Goal: Task Accomplishment & Management: Complete application form

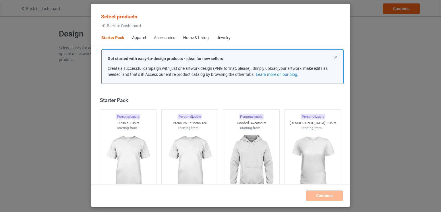
scroll to position [7, 0]
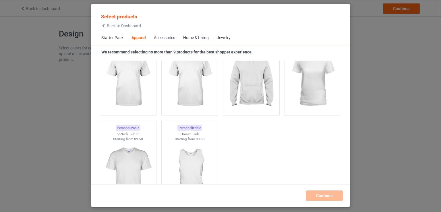
scroll to position [1941, 0]
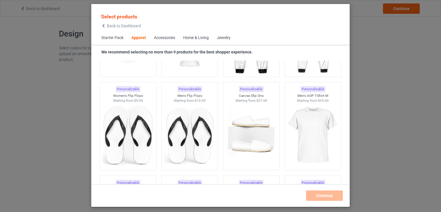
scroll to position [286, 0]
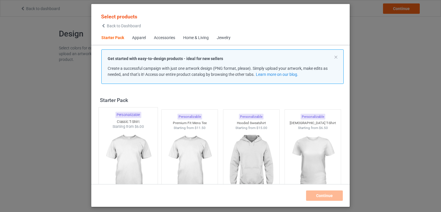
click at [133, 163] on img at bounding box center [128, 162] width 54 height 67
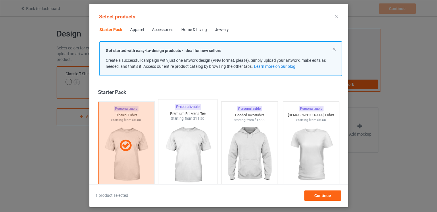
click at [202, 148] on img at bounding box center [188, 154] width 54 height 67
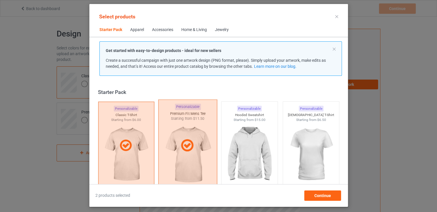
click at [184, 150] on icon at bounding box center [187, 145] width 17 height 14
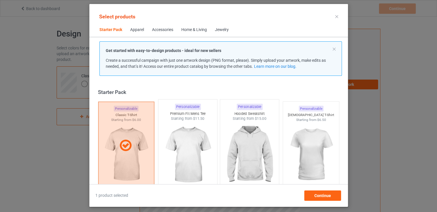
click at [231, 143] on img at bounding box center [249, 154] width 54 height 67
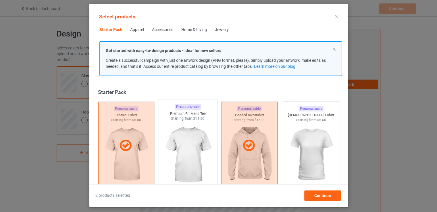
scroll to position [178, 0]
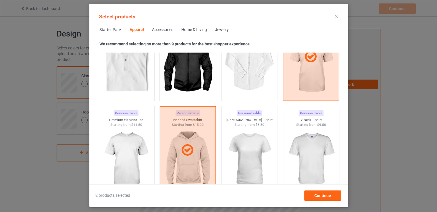
scroll to position [206, 0]
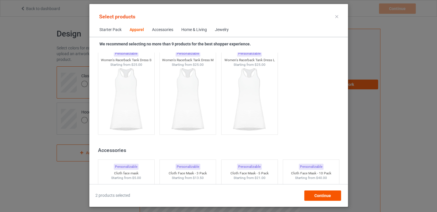
scroll to position [1172, 0]
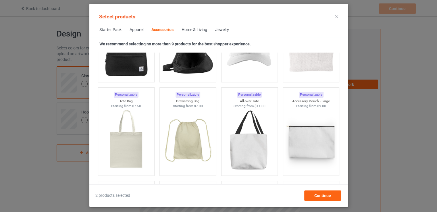
scroll to position [1671, 0]
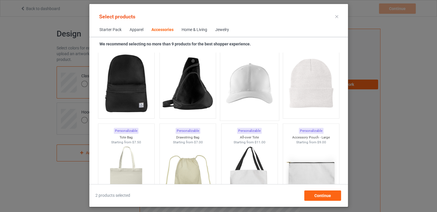
click at [252, 92] on img at bounding box center [249, 83] width 54 height 67
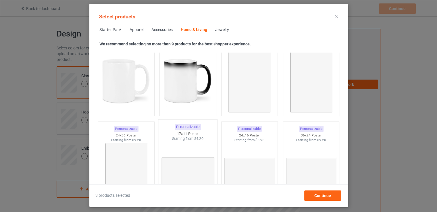
scroll to position [2664, 0]
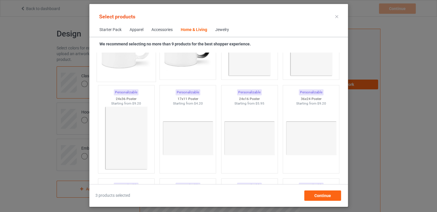
click at [129, 67] on img at bounding box center [126, 44] width 54 height 67
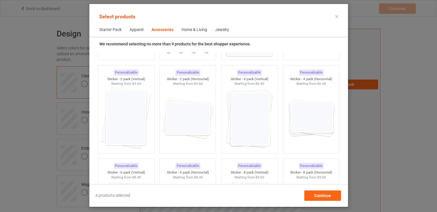
scroll to position [1598, 0]
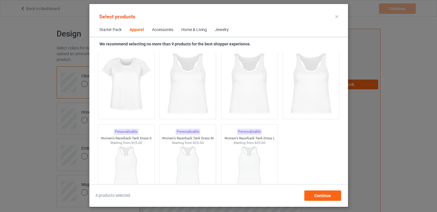
scroll to position [992, 0]
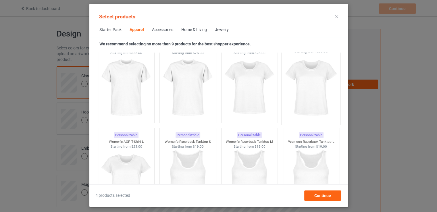
click at [318, 84] on img at bounding box center [311, 87] width 54 height 67
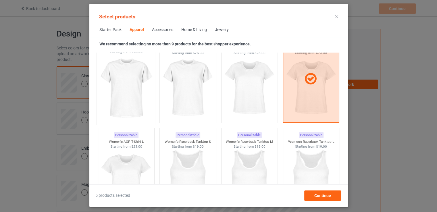
click at [116, 110] on img at bounding box center [126, 87] width 54 height 67
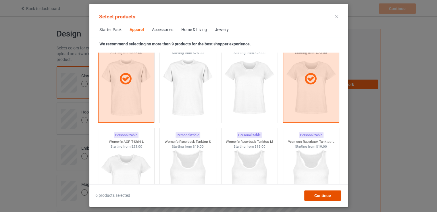
click at [320, 194] on span "Continue" at bounding box center [322, 195] width 17 height 5
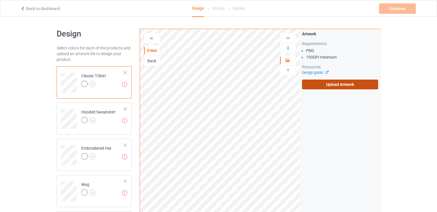
click at [341, 84] on label "Upload Artwork" at bounding box center [340, 85] width 76 height 10
click at [0, 0] on input "Upload Artwork" at bounding box center [0, 0] width 0 height 0
click at [335, 87] on label "Upload Artwork" at bounding box center [340, 85] width 76 height 10
click at [0, 0] on input "Upload Artwork" at bounding box center [0, 0] width 0 height 0
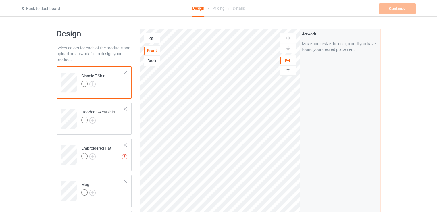
click at [291, 47] on div at bounding box center [288, 47] width 16 height 5
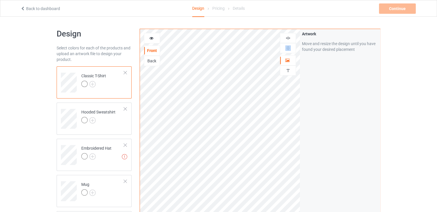
click at [287, 38] on img at bounding box center [287, 37] width 5 height 5
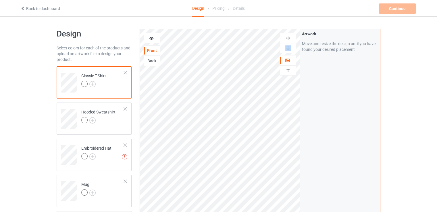
click at [287, 38] on img at bounding box center [287, 37] width 5 height 5
drag, startPoint x: 287, startPoint y: 38, endPoint x: 282, endPoint y: 43, distance: 7.7
click at [288, 38] on img at bounding box center [287, 37] width 5 height 5
click at [315, 91] on div "Artwork Move and resize the design until you have found your desired placement" at bounding box center [340, 138] width 80 height 218
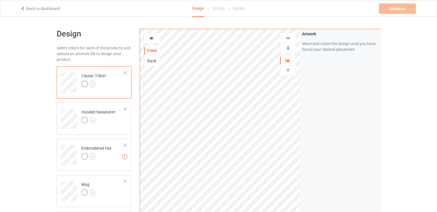
click at [149, 62] on div "Back" at bounding box center [152, 61] width 16 height 6
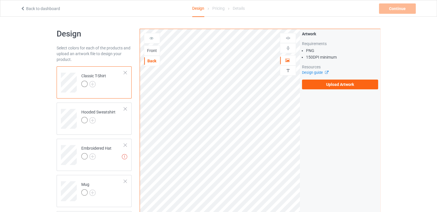
click at [151, 51] on div "Front" at bounding box center [152, 51] width 16 height 6
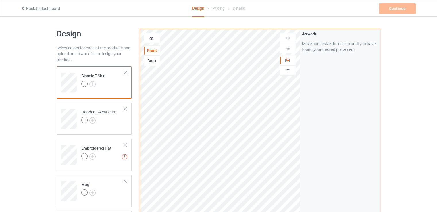
click at [157, 37] on div at bounding box center [152, 38] width 16 height 6
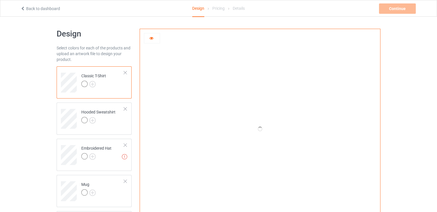
click at [219, 111] on div at bounding box center [260, 129] width 160 height 200
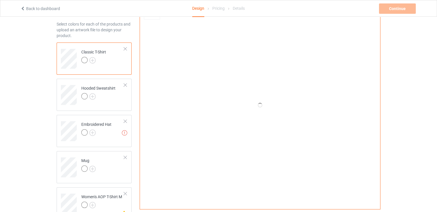
scroll to position [15, 0]
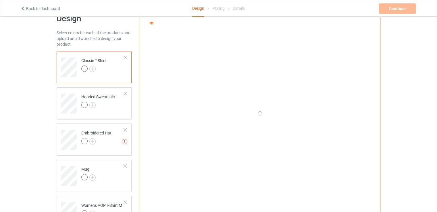
click at [83, 68] on div at bounding box center [84, 68] width 6 height 6
drag, startPoint x: 211, startPoint y: 72, endPoint x: 223, endPoint y: 91, distance: 22.2
click at [212, 74] on div at bounding box center [260, 114] width 160 height 200
drag, startPoint x: 230, startPoint y: 94, endPoint x: 199, endPoint y: 49, distance: 55.4
click at [231, 94] on div at bounding box center [260, 114] width 160 height 200
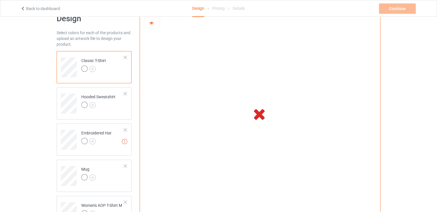
click at [260, 113] on icon at bounding box center [259, 114] width 19 height 16
click at [112, 67] on td "Classic T-Shirt" at bounding box center [102, 65] width 49 height 24
click at [29, 7] on link "Back to dashboard" at bounding box center [40, 8] width 40 height 5
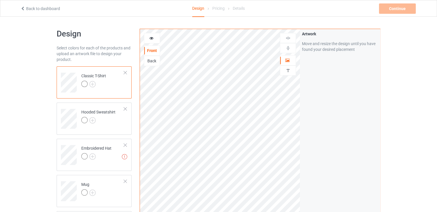
click at [84, 82] on div at bounding box center [84, 84] width 6 height 6
click at [326, 83] on div "Artwork Move and resize the design until you have found your desired placement" at bounding box center [340, 138] width 80 height 218
click at [84, 84] on div at bounding box center [84, 84] width 6 height 6
click at [92, 84] on img at bounding box center [92, 84] width 6 height 6
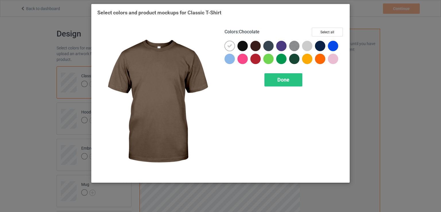
click at [254, 47] on div at bounding box center [255, 46] width 10 height 10
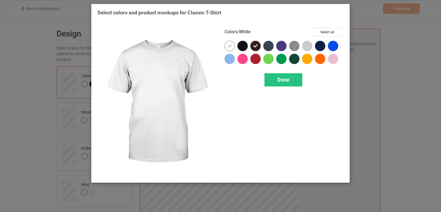
click at [227, 47] on icon at bounding box center [229, 45] width 5 height 5
click at [230, 47] on div at bounding box center [230, 46] width 10 height 10
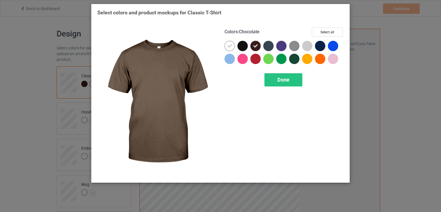
click at [258, 45] on icon at bounding box center [255, 45] width 5 height 5
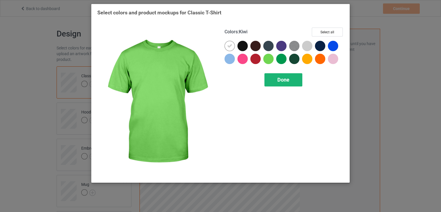
click at [288, 80] on span "Done" at bounding box center [283, 80] width 12 height 6
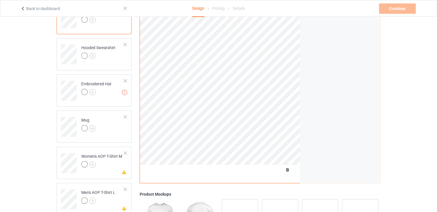
scroll to position [70, 0]
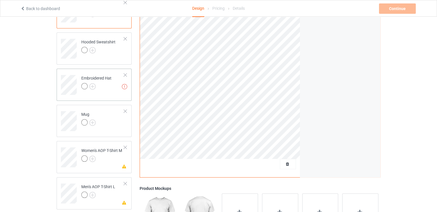
click at [126, 74] on div at bounding box center [125, 75] width 4 height 4
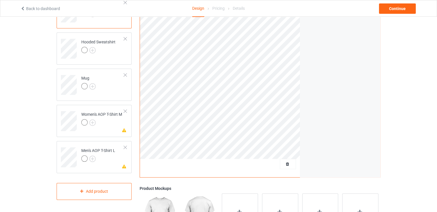
click at [126, 74] on div at bounding box center [125, 75] width 4 height 4
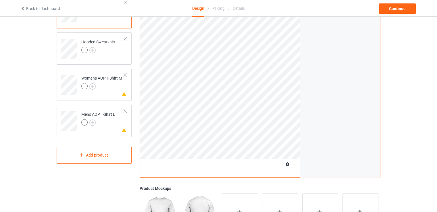
click at [126, 74] on div at bounding box center [125, 75] width 4 height 4
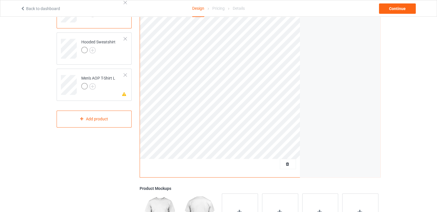
click at [126, 74] on div at bounding box center [125, 75] width 4 height 4
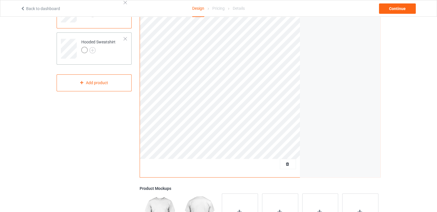
click at [126, 37] on div at bounding box center [125, 39] width 4 height 4
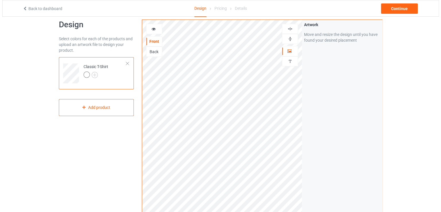
scroll to position [0, 0]
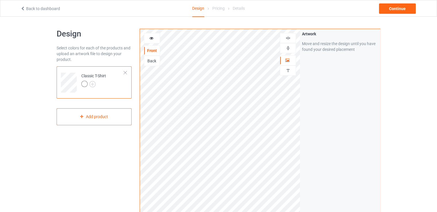
click at [316, 117] on div "Artwork Move and resize the design until you have found your desired placement" at bounding box center [340, 138] width 80 height 218
click at [384, 8] on div "Continue" at bounding box center [397, 8] width 37 height 10
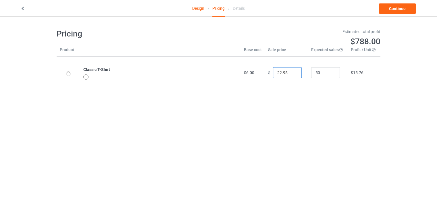
drag, startPoint x: 279, startPoint y: 72, endPoint x: 272, endPoint y: 70, distance: 6.8
click at [273, 70] on input "22.95" at bounding box center [287, 72] width 29 height 11
type input "15.95"
click at [249, 105] on body "Design Pricing Details Continue Pricing Estimated total profit $462.50 Product …" at bounding box center [218, 123] width 437 height 212
click at [86, 75] on div at bounding box center [85, 76] width 5 height 5
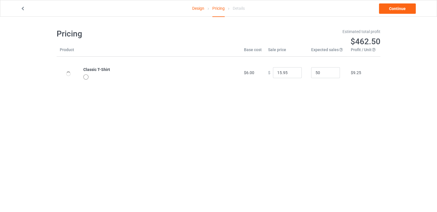
click at [72, 72] on div at bounding box center [68, 74] width 17 height 22
click at [391, 12] on link "Continue" at bounding box center [397, 8] width 37 height 10
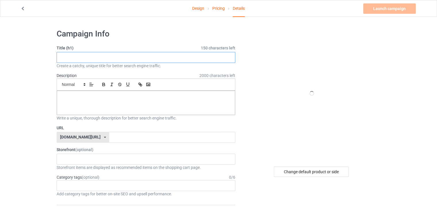
click at [123, 61] on input "text" at bounding box center [146, 57] width 179 height 11
click at [123, 58] on input "text" at bounding box center [146, 57] width 179 height 11
click at [157, 58] on input "text" at bounding box center [146, 57] width 179 height 11
paste input "High quality 100% cotton T-shirt"
type input "High quality 100% cotton T-shirt"
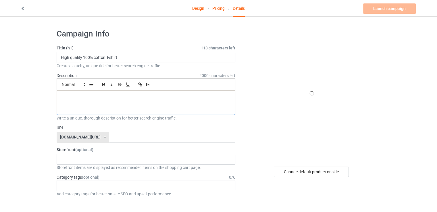
click at [144, 95] on p at bounding box center [145, 96] width 169 height 5
click at [127, 139] on input "text" at bounding box center [172, 137] width 126 height 11
click at [131, 109] on div at bounding box center [146, 103] width 178 height 24
click at [20, 7] on icon at bounding box center [22, 8] width 5 height 4
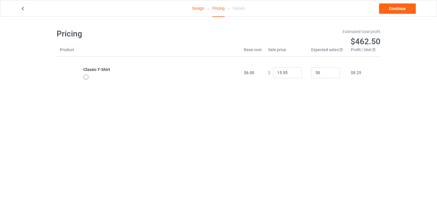
click at [20, 7] on icon at bounding box center [22, 8] width 5 height 4
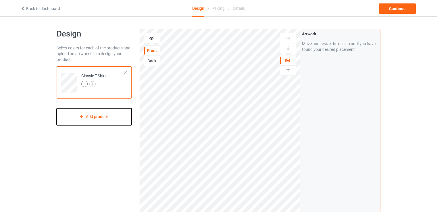
click at [100, 125] on div "Add product" at bounding box center [94, 116] width 75 height 17
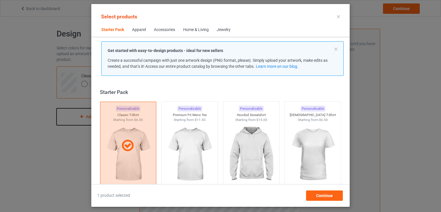
scroll to position [7, 0]
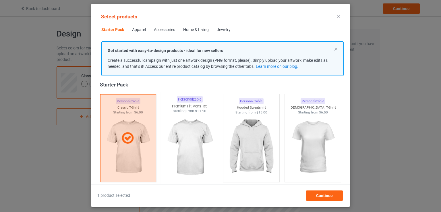
click at [185, 144] on img at bounding box center [190, 147] width 54 height 67
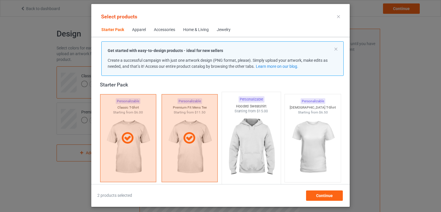
click at [229, 147] on img at bounding box center [251, 147] width 54 height 67
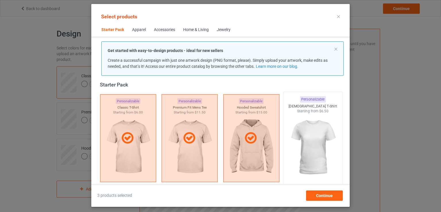
click at [322, 136] on img at bounding box center [313, 147] width 54 height 67
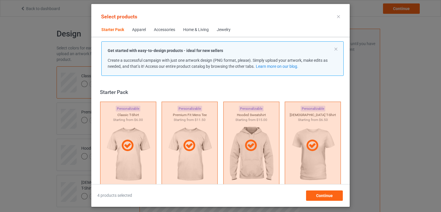
scroll to position [178, 0]
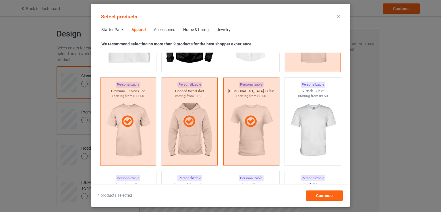
scroll to position [298, 0]
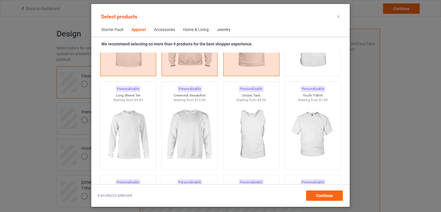
scroll to position [499, 0]
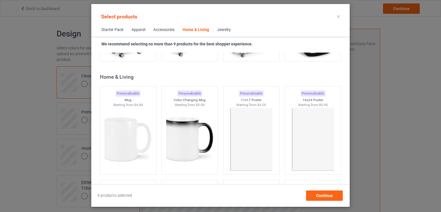
scroll to position [2684, 0]
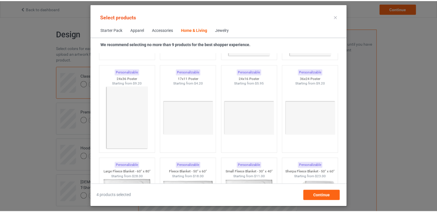
scroll to position [2569, 0]
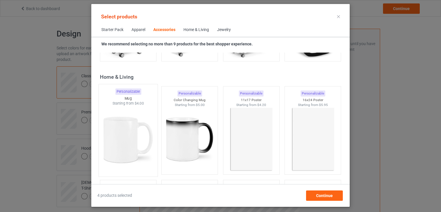
click at [118, 150] on img at bounding box center [128, 139] width 54 height 67
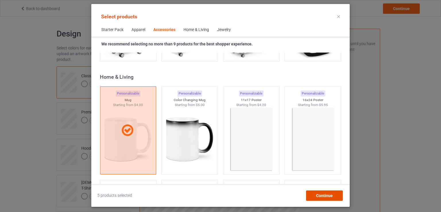
click at [321, 199] on div "Continue" at bounding box center [324, 195] width 37 height 10
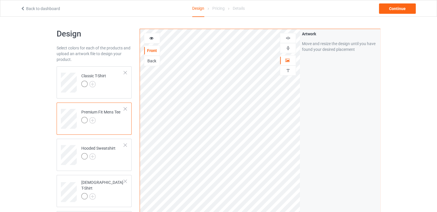
click at [22, 9] on icon at bounding box center [22, 8] width 5 height 4
click at [127, 73] on div "Classic T-Shirt" at bounding box center [94, 82] width 75 height 32
click at [124, 72] on div at bounding box center [125, 73] width 4 height 4
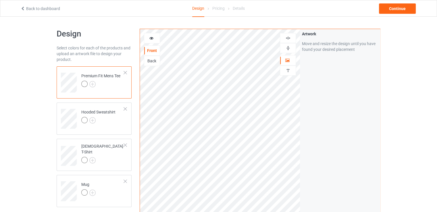
click at [124, 72] on div at bounding box center [125, 73] width 4 height 4
click at [124, 107] on div at bounding box center [125, 109] width 4 height 4
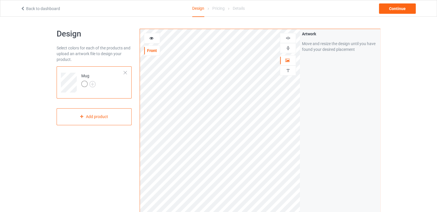
click at [124, 72] on div at bounding box center [125, 73] width 4 height 4
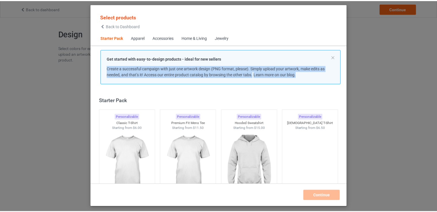
scroll to position [7, 0]
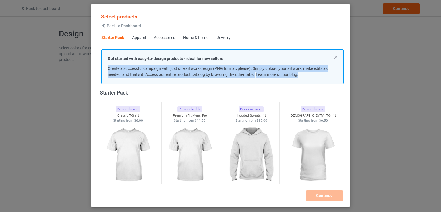
click at [124, 72] on span "Create a successful campaign with just one artwork design (PNG format, please).…" at bounding box center [218, 71] width 220 height 11
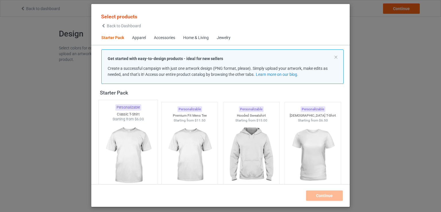
click at [126, 159] on img at bounding box center [128, 155] width 54 height 67
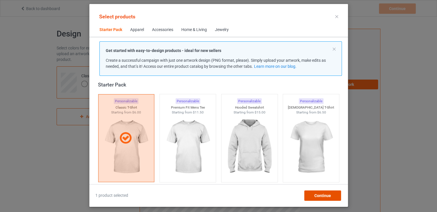
click at [308, 196] on div "Continue" at bounding box center [322, 195] width 37 height 10
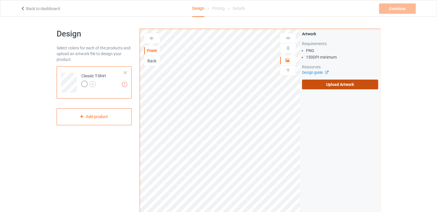
click at [327, 89] on label "Upload Artwork" at bounding box center [340, 85] width 76 height 10
click at [0, 0] on input "Upload Artwork" at bounding box center [0, 0] width 0 height 0
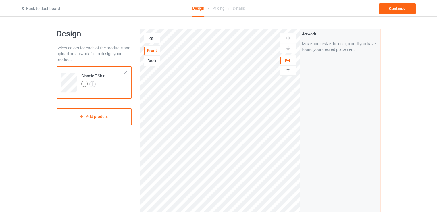
click at [291, 46] on div at bounding box center [288, 47] width 16 height 5
click at [285, 90] on div "Front Back Artwork Personalized text" at bounding box center [220, 129] width 160 height 200
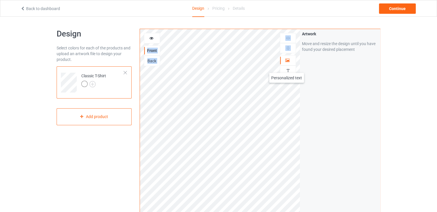
click at [287, 68] on img at bounding box center [287, 70] width 5 height 5
click at [287, 60] on icon at bounding box center [287, 59] width 5 height 4
click at [288, 45] on img at bounding box center [287, 47] width 5 height 5
click at [84, 82] on div at bounding box center [84, 84] width 6 height 6
click at [90, 83] on img at bounding box center [92, 84] width 6 height 6
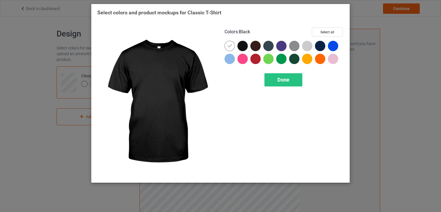
click at [247, 45] on div at bounding box center [242, 46] width 10 height 10
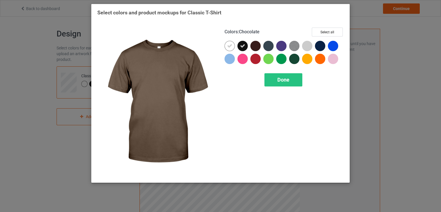
click at [252, 45] on div at bounding box center [255, 46] width 10 height 10
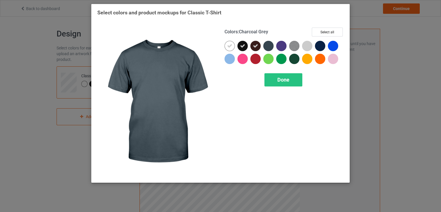
click at [265, 45] on div at bounding box center [268, 46] width 10 height 10
click at [269, 46] on icon at bounding box center [268, 45] width 5 height 5
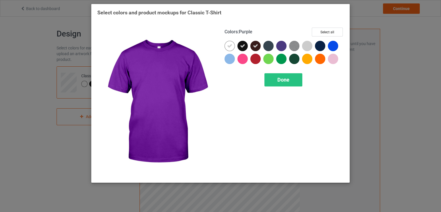
click at [279, 44] on div at bounding box center [281, 46] width 10 height 10
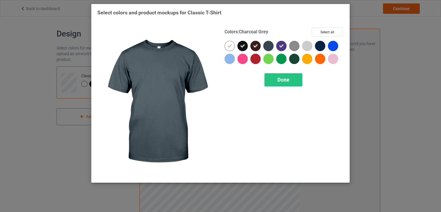
click at [266, 44] on div at bounding box center [268, 46] width 10 height 10
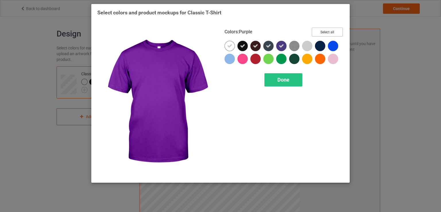
click at [324, 30] on button "Select all" at bounding box center [327, 32] width 31 height 9
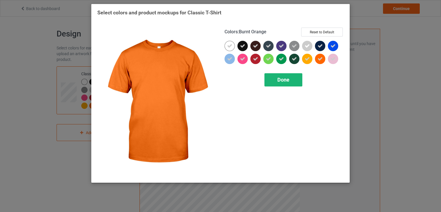
click at [285, 78] on span "Done" at bounding box center [283, 80] width 12 height 6
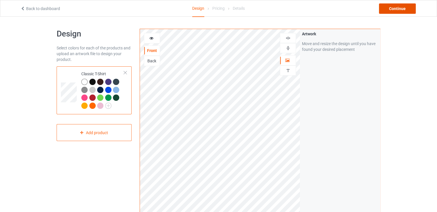
click at [386, 10] on div "Continue" at bounding box center [397, 8] width 37 height 10
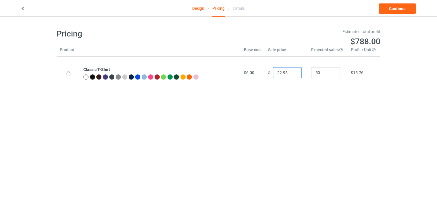
click at [277, 71] on input "22.95" at bounding box center [287, 72] width 29 height 11
drag, startPoint x: 278, startPoint y: 70, endPoint x: 274, endPoint y: 69, distance: 4.5
click at [274, 69] on input "22.95" at bounding box center [287, 72] width 29 height 11
type input "19.95"
click at [321, 115] on body "Design Pricing Details Continue Pricing Estimated total profit $648.50 Product …" at bounding box center [218, 123] width 437 height 212
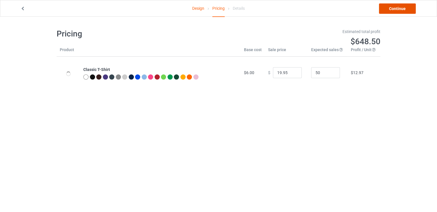
click at [392, 7] on link "Continue" at bounding box center [397, 8] width 37 height 10
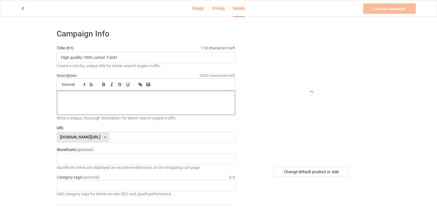
click at [112, 93] on div at bounding box center [146, 103] width 178 height 24
click at [112, 138] on input "text" at bounding box center [172, 137] width 126 height 11
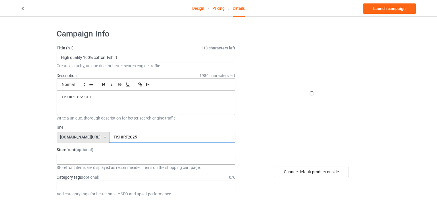
type input "TISHIRT2025"
click at [107, 158] on div "No result found" at bounding box center [146, 159] width 179 height 11
click at [311, 174] on div "Change default product or side" at bounding box center [311, 172] width 75 height 10
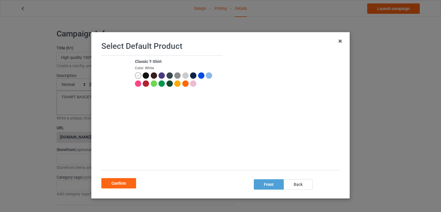
click at [278, 113] on img at bounding box center [270, 113] width 86 height 0
click at [337, 45] on icon at bounding box center [340, 40] width 9 height 9
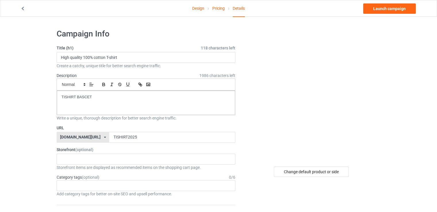
click at [342, 93] on img at bounding box center [311, 93] width 103 height 0
click at [376, 8] on link "Launch campaign" at bounding box center [389, 8] width 53 height 10
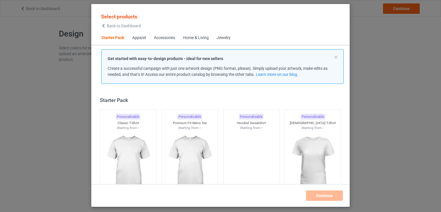
scroll to position [7, 0]
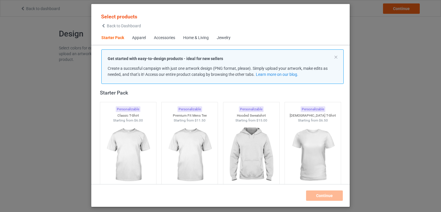
click at [104, 26] on icon at bounding box center [103, 26] width 5 height 4
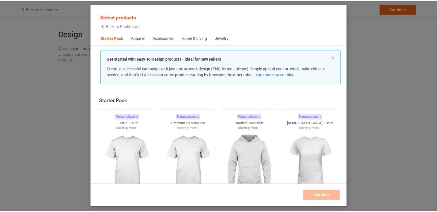
scroll to position [7, 0]
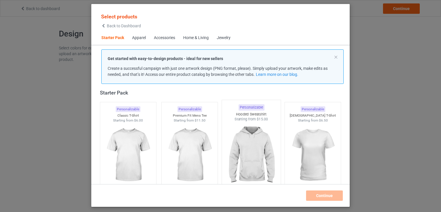
click at [259, 152] on img at bounding box center [251, 155] width 54 height 67
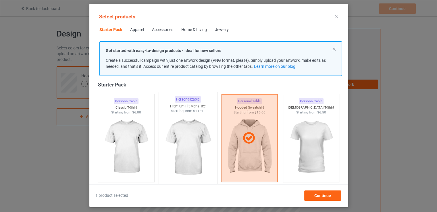
click at [173, 145] on img at bounding box center [188, 147] width 54 height 67
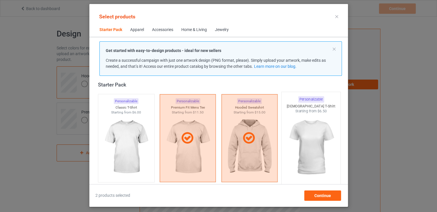
click at [284, 141] on img at bounding box center [311, 147] width 54 height 67
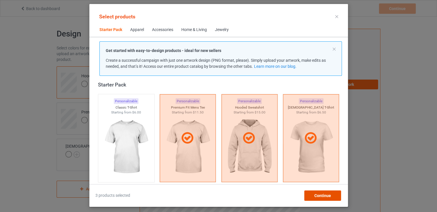
click at [321, 194] on span "Continue" at bounding box center [322, 195] width 17 height 5
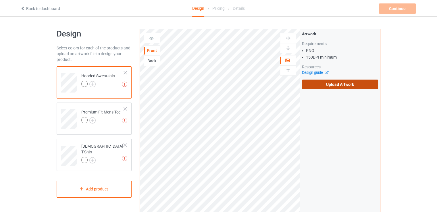
click at [322, 88] on label "Upload Artwork" at bounding box center [340, 85] width 76 height 10
click at [0, 0] on input "Upload Artwork" at bounding box center [0, 0] width 0 height 0
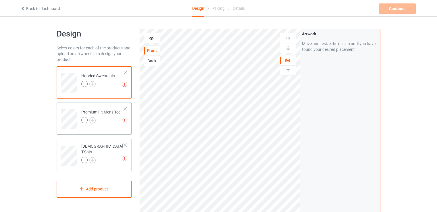
click at [103, 117] on div at bounding box center [100, 121] width 39 height 8
click at [101, 149] on div "[DEMOGRAPHIC_DATA] T-Shirt" at bounding box center [102, 153] width 43 height 20
click at [104, 105] on td "Artwork resolution lower than 150 DPI may result in bad print Premium Fit Mens …" at bounding box center [102, 117] width 49 height 24
click at [109, 85] on div at bounding box center [98, 85] width 34 height 8
drag, startPoint x: 345, startPoint y: 93, endPoint x: 335, endPoint y: 96, distance: 10.5
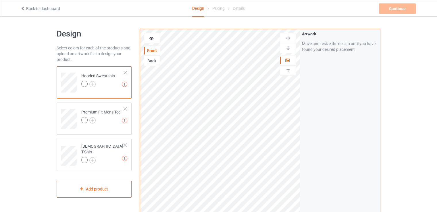
click at [345, 93] on div "Artwork Move and resize the design until you have found your desired placement" at bounding box center [340, 138] width 80 height 218
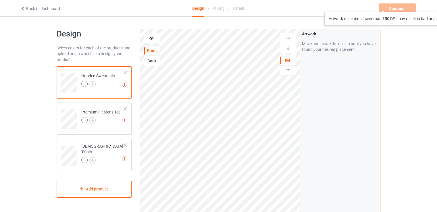
click at [391, 6] on div "Continue Artwork resolution lower than 150 DPI may result in bad print" at bounding box center [398, 8] width 38 height 10
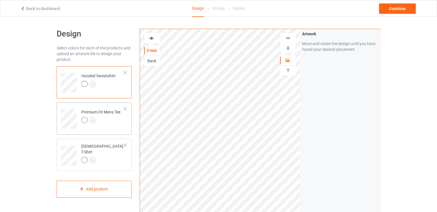
click at [113, 117] on div at bounding box center [100, 121] width 39 height 8
click at [389, 8] on div "Continue" at bounding box center [397, 8] width 37 height 10
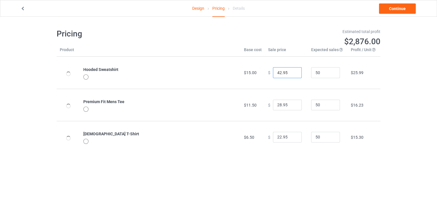
click at [277, 72] on input "42.95" at bounding box center [287, 72] width 29 height 11
drag, startPoint x: 279, startPoint y: 73, endPoint x: 275, endPoint y: 70, distance: 4.8
click at [275, 70] on input "42.95" at bounding box center [287, 72] width 29 height 11
type input "50.95"
click at [277, 105] on input "28.95" at bounding box center [287, 105] width 29 height 11
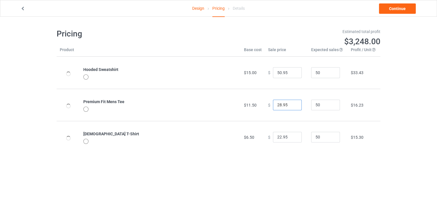
drag, startPoint x: 278, startPoint y: 105, endPoint x: 273, endPoint y: 101, distance: 6.8
click at [273, 101] on input "28.95" at bounding box center [287, 105] width 29 height 11
type input "25.95"
click at [277, 137] on input "22.95" at bounding box center [287, 137] width 29 height 11
type input "19.95"
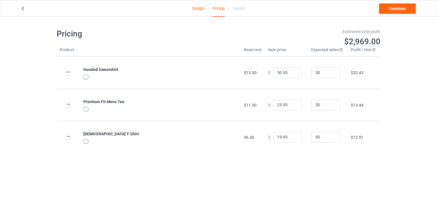
click at [364, 164] on div "Pricing Estimated total profit $2,969.00 Product Base cost Sale price Expected …" at bounding box center [219, 91] width 324 height 148
click at [85, 77] on div at bounding box center [85, 76] width 5 height 5
click at [23, 10] on icon at bounding box center [22, 8] width 5 height 4
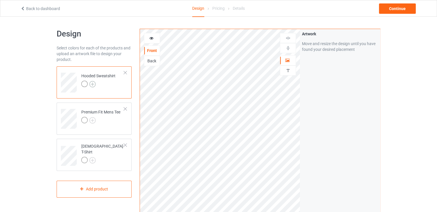
click at [94, 85] on img at bounding box center [92, 84] width 6 height 6
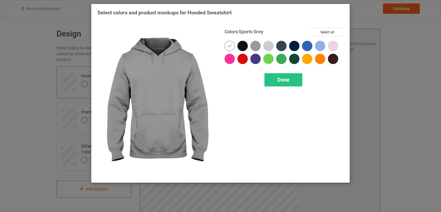
click at [258, 45] on div at bounding box center [255, 46] width 10 height 10
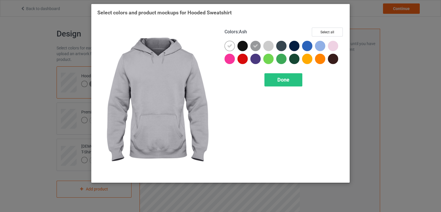
click at [267, 44] on div at bounding box center [268, 46] width 10 height 10
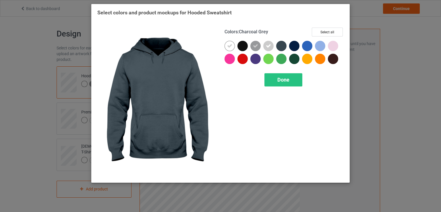
click at [285, 44] on div at bounding box center [281, 46] width 10 height 10
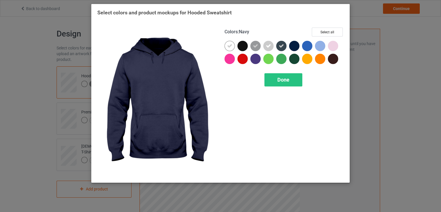
click at [299, 43] on div at bounding box center [294, 46] width 10 height 10
click at [310, 46] on div at bounding box center [307, 46] width 10 height 10
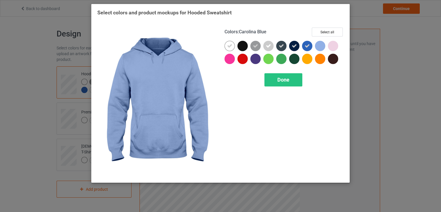
click at [324, 48] on div at bounding box center [320, 46] width 10 height 10
click at [341, 43] on div at bounding box center [284, 54] width 119 height 26
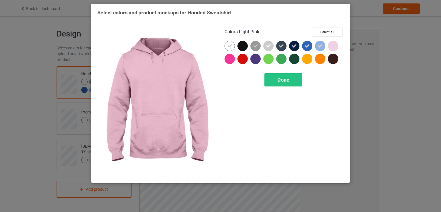
click at [335, 46] on div at bounding box center [333, 46] width 10 height 10
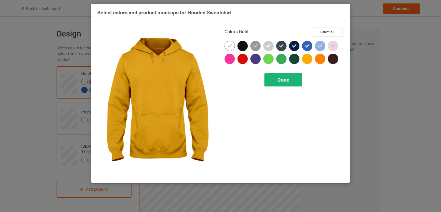
click at [288, 80] on span "Done" at bounding box center [283, 80] width 12 height 6
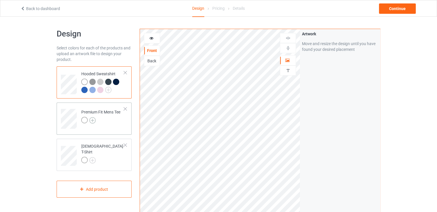
click at [92, 121] on img at bounding box center [92, 120] width 6 height 6
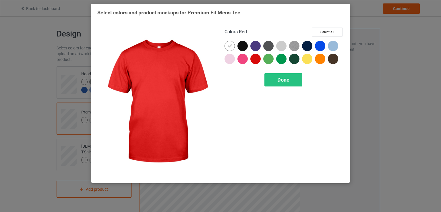
click at [252, 59] on div at bounding box center [255, 59] width 10 height 10
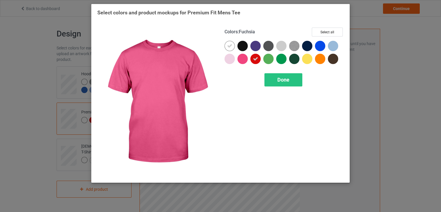
click at [240, 56] on div at bounding box center [242, 59] width 10 height 10
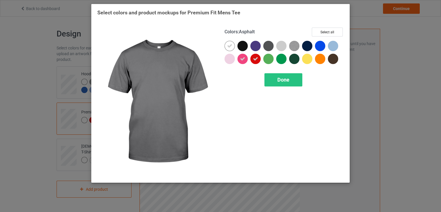
click at [271, 40] on div "Colors : Asphalt Select all Done" at bounding box center [284, 102] width 127 height 157
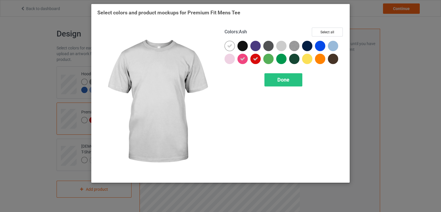
click at [284, 44] on div at bounding box center [281, 46] width 10 height 10
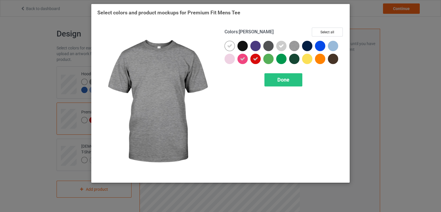
drag, startPoint x: 314, startPoint y: 43, endPoint x: 317, endPoint y: 43, distance: 3.2
click at [315, 43] on div at bounding box center [284, 54] width 119 height 26
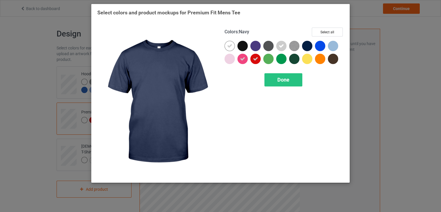
click at [308, 43] on div at bounding box center [307, 46] width 10 height 10
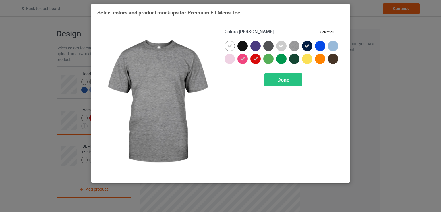
click at [293, 45] on img at bounding box center [294, 46] width 10 height 10
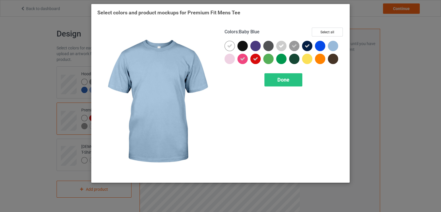
drag, startPoint x: 332, startPoint y: 44, endPoint x: 333, endPoint y: 56, distance: 12.1
click at [332, 44] on div at bounding box center [333, 46] width 10 height 10
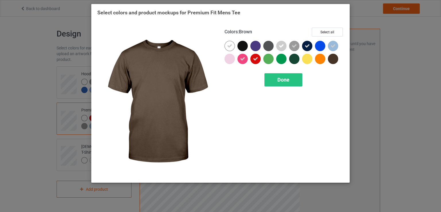
drag, startPoint x: 333, startPoint y: 57, endPoint x: 318, endPoint y: 66, distance: 17.5
click at [333, 57] on div at bounding box center [333, 59] width 10 height 10
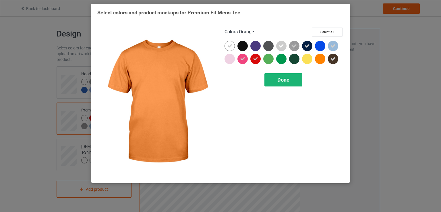
click at [284, 81] on span "Done" at bounding box center [283, 80] width 12 height 6
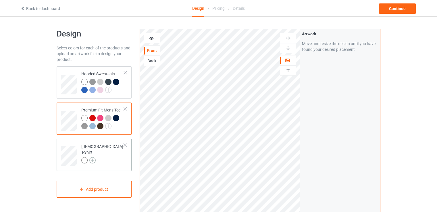
click at [89, 157] on img at bounding box center [92, 160] width 6 height 6
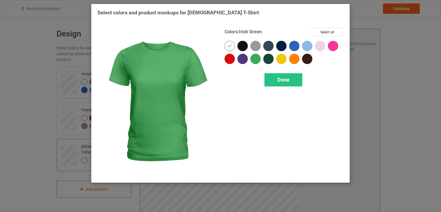
drag, startPoint x: 254, startPoint y: 60, endPoint x: 223, endPoint y: 61, distance: 31.0
click at [254, 59] on div at bounding box center [255, 59] width 10 height 10
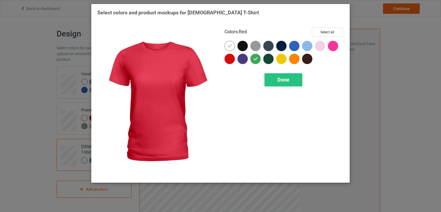
drag, startPoint x: 226, startPoint y: 61, endPoint x: 246, endPoint y: 59, distance: 19.6
click at [230, 61] on div at bounding box center [230, 59] width 10 height 10
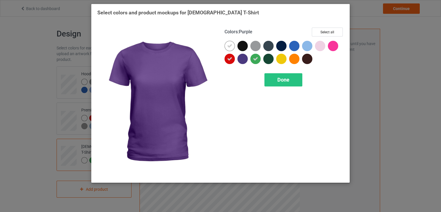
click at [246, 59] on div at bounding box center [242, 59] width 10 height 10
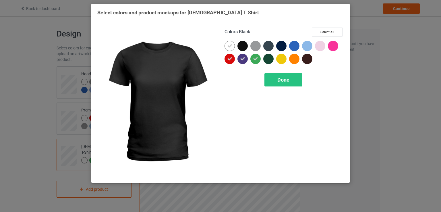
drag, startPoint x: 247, startPoint y: 48, endPoint x: 257, endPoint y: 45, distance: 10.9
click at [247, 47] on div at bounding box center [242, 46] width 10 height 10
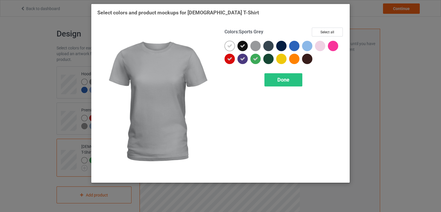
click at [257, 45] on div at bounding box center [255, 46] width 10 height 10
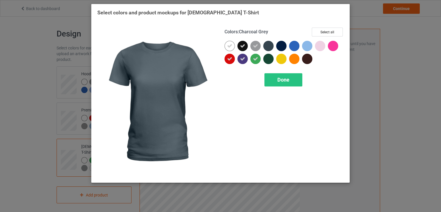
click at [275, 44] on div at bounding box center [269, 47] width 13 height 13
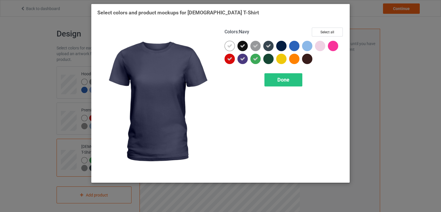
drag, startPoint x: 284, startPoint y: 44, endPoint x: 297, endPoint y: 45, distance: 13.5
click at [287, 44] on div at bounding box center [282, 47] width 13 height 13
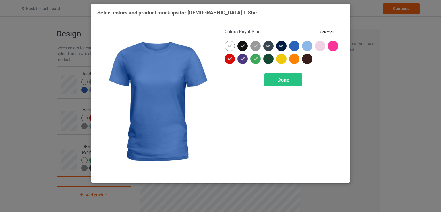
click at [298, 45] on div at bounding box center [294, 46] width 10 height 10
click at [312, 43] on div at bounding box center [308, 47] width 13 height 13
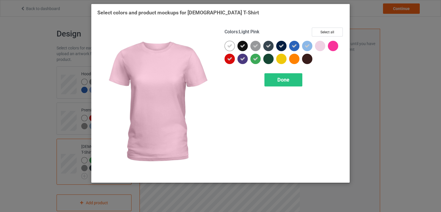
click at [322, 43] on div at bounding box center [320, 46] width 10 height 10
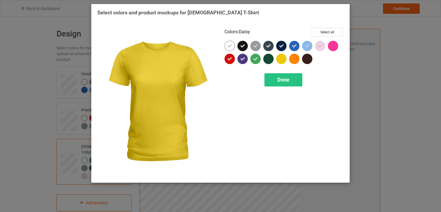
click at [283, 58] on div at bounding box center [281, 59] width 10 height 10
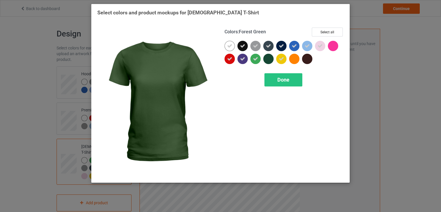
click at [266, 63] on div at bounding box center [268, 59] width 10 height 10
click at [275, 77] on div "Done" at bounding box center [283, 79] width 38 height 13
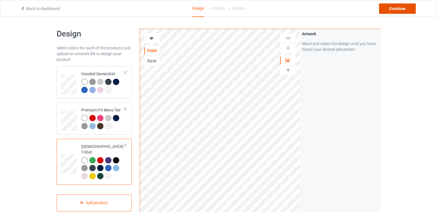
click at [393, 10] on div "Continue" at bounding box center [397, 8] width 37 height 10
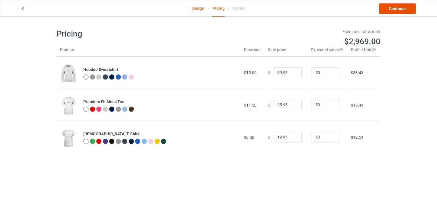
click at [389, 9] on link "Continue" at bounding box center [397, 8] width 37 height 10
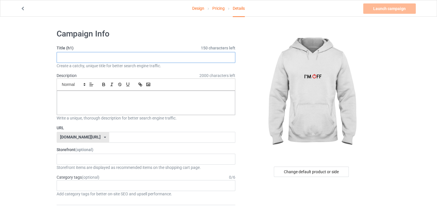
click at [106, 54] on input "text" at bounding box center [146, 57] width 179 height 11
click at [157, 58] on input "text" at bounding box center [146, 57] width 179 height 11
paste input "High quality 100% cotton T-shirt and hoodie"
type input "High quality 100% cotton T-shirt and hoodie"
click at [123, 104] on div at bounding box center [146, 103] width 178 height 24
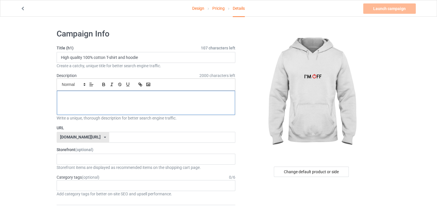
click at [121, 97] on p at bounding box center [145, 96] width 169 height 5
click at [130, 152] on div "Storefront (optional) No result found Storefront items are displayed as recomme…" at bounding box center [146, 159] width 179 height 24
click at [129, 156] on div "No result found" at bounding box center [146, 159] width 179 height 11
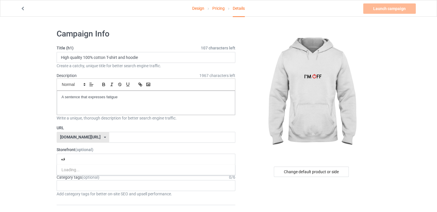
type input "ف"
click at [75, 158] on input "TISHIRT 2025" at bounding box center [77, 158] width 32 height 5
drag, startPoint x: 75, startPoint y: 158, endPoint x: 60, endPoint y: 154, distance: 15.9
click at [60, 154] on div "TISHIRT 2025 No result found" at bounding box center [146, 159] width 179 height 11
click at [90, 162] on div "TISHIRT 2025 No result found" at bounding box center [146, 159] width 179 height 11
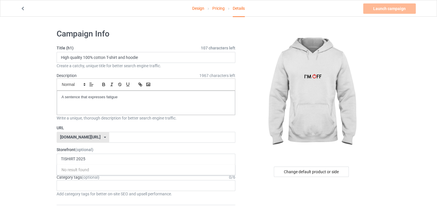
drag, startPoint x: 90, startPoint y: 162, endPoint x: 55, endPoint y: 160, distance: 35.6
click at [106, 156] on div "TISHIRT 2025 No result found" at bounding box center [146, 159] width 179 height 11
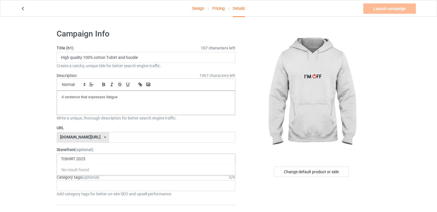
click at [106, 156] on div "TISHIRT 2025 No result found" at bounding box center [146, 159] width 179 height 11
drag, startPoint x: 106, startPoint y: 156, endPoint x: 69, endPoint y: 158, distance: 37.1
click at [69, 158] on div "TISHIRT 2025 No result found" at bounding box center [146, 159] width 179 height 11
click at [69, 158] on input "TISHIRT 2025" at bounding box center [77, 158] width 32 height 5
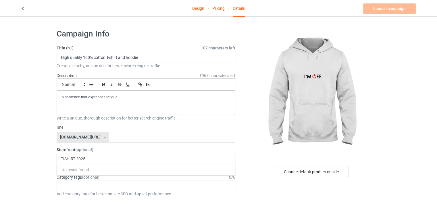
click at [82, 161] on div "TISHIRT 2025 No result found" at bounding box center [146, 159] width 179 height 11
click at [89, 161] on div "TISHIRT 2025 No result found" at bounding box center [146, 159] width 179 height 11
click at [89, 158] on input "TISHIRT 2025" at bounding box center [77, 158] width 32 height 5
type input "T"
click at [65, 158] on input "CLTHES" at bounding box center [70, 158] width 18 height 5
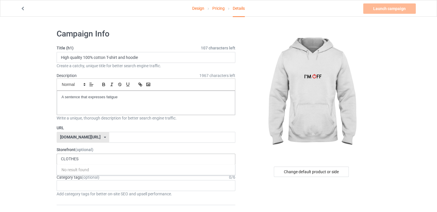
click at [95, 158] on div "CLOTHES No result found" at bounding box center [146, 159] width 179 height 11
click at [80, 161] on div "CLOTHES No result found" at bounding box center [146, 159] width 179 height 11
click at [79, 158] on input "CLOTHES" at bounding box center [71, 158] width 21 height 5
type input "CLOTHES 2025"
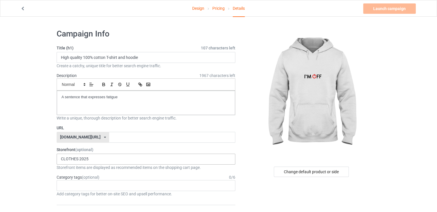
click at [267, 148] on img at bounding box center [311, 93] width 103 height 129
click at [119, 101] on div "A sentence that expresses fatigue" at bounding box center [146, 103] width 178 height 24
click at [218, 129] on label "URL" at bounding box center [146, 128] width 179 height 6
click at [157, 103] on div "A sentence that expresses fatigue" at bounding box center [146, 103] width 178 height 24
drag, startPoint x: 157, startPoint y: 103, endPoint x: 133, endPoint y: 103, distance: 24.4
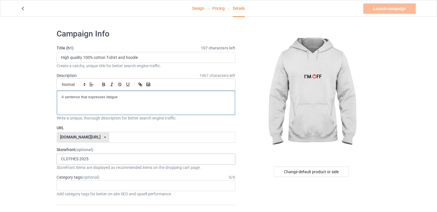
click at [133, 103] on div "A sentence that expresses fatigue" at bounding box center [146, 103] width 178 height 24
click at [88, 102] on div "A sentence that expresses fatigue" at bounding box center [146, 103] width 178 height 24
click at [136, 103] on div "A sentence that expresses fatigue" at bounding box center [146, 103] width 178 height 24
click at [131, 100] on div "A sentence that expresses fatigue" at bounding box center [146, 103] width 178 height 24
click at [106, 160] on div "CLOTHES 2025 No result found" at bounding box center [146, 159] width 179 height 11
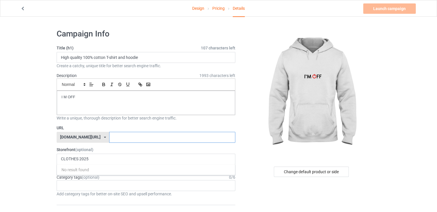
click at [109, 137] on input "text" at bounding box center [172, 137] width 126 height 11
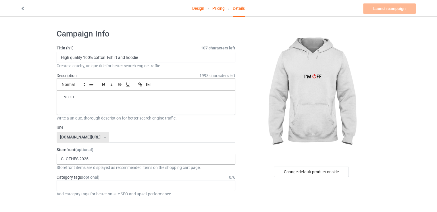
drag, startPoint x: 96, startPoint y: 158, endPoint x: 57, endPoint y: 157, distance: 39.3
click at [57, 157] on div "CLOTHES 2025 No result found" at bounding box center [146, 159] width 179 height 11
drag, startPoint x: 101, startPoint y: 159, endPoint x: 65, endPoint y: 159, distance: 36.2
click at [65, 159] on div "CLOTHES 2025 No result found" at bounding box center [146, 159] width 179 height 11
click at [65, 159] on input "CLOTHES 2025" at bounding box center [77, 158] width 32 height 5
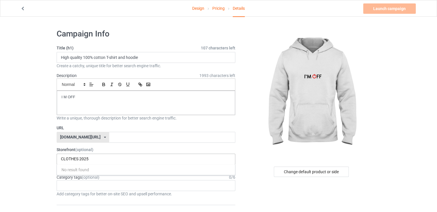
click at [65, 159] on input "CLOTHES 2025" at bounding box center [77, 158] width 32 height 5
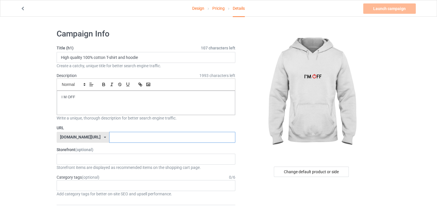
click at [109, 133] on input "text" at bounding box center [172, 137] width 126 height 11
paste input "CLOTHES 2025"
type input "CLOTHES02"
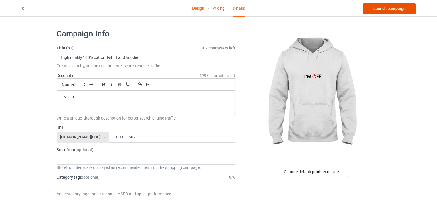
click at [376, 10] on link "Launch campaign" at bounding box center [389, 8] width 53 height 10
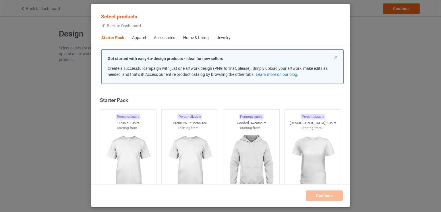
scroll to position [7, 0]
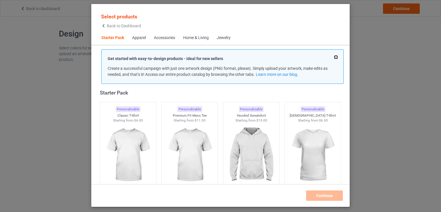
click at [336, 57] on button at bounding box center [336, 57] width 3 height 3
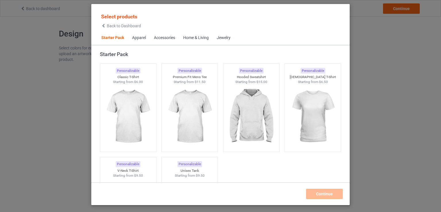
click at [143, 39] on div "Apparel" at bounding box center [139, 38] width 14 height 6
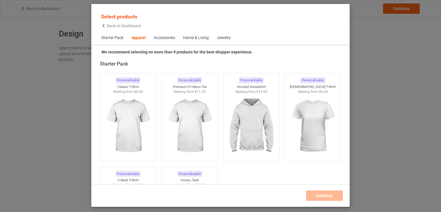
scroll to position [214, 0]
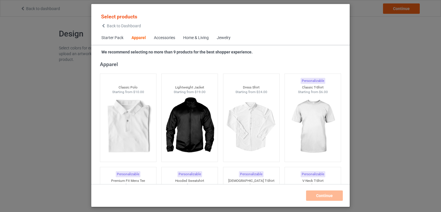
click at [163, 42] on span "Accessories" at bounding box center [164, 38] width 29 height 14
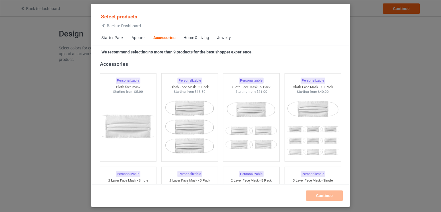
click at [196, 38] on div "Home & Living" at bounding box center [196, 38] width 26 height 6
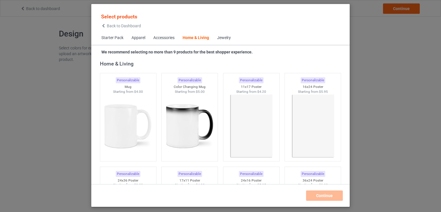
click at [229, 36] on div "Jewelry" at bounding box center [224, 38] width 14 height 6
click at [227, 37] on div "Jewelry" at bounding box center [224, 38] width 14 height 6
click at [219, 38] on div "Jewelry" at bounding box center [224, 38] width 14 height 6
drag, startPoint x: 221, startPoint y: 38, endPoint x: 242, endPoint y: 38, distance: 21.5
click at [242, 38] on div "Starter Pack Apparel Accessories Home & Living Jewelry" at bounding box center [220, 38] width 258 height 14
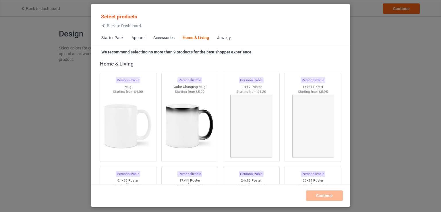
click at [221, 37] on div "Jewelry" at bounding box center [224, 38] width 14 height 6
click at [198, 38] on div "Home & Living" at bounding box center [196, 38] width 26 height 6
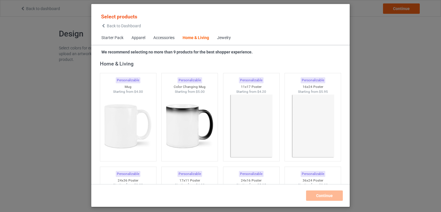
click at [161, 38] on div "Accessories" at bounding box center [163, 38] width 21 height 6
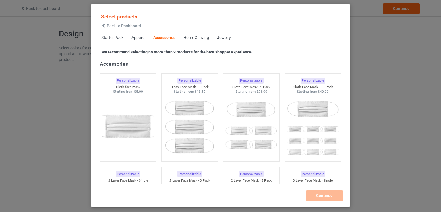
drag, startPoint x: 131, startPoint y: 39, endPoint x: 101, endPoint y: 42, distance: 30.3
click at [128, 40] on span "Apparel" at bounding box center [138, 38] width 22 height 14
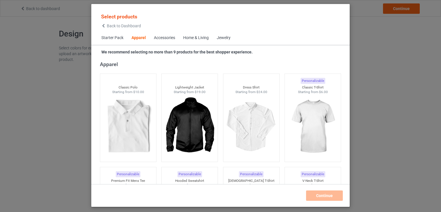
click at [102, 28] on icon at bounding box center [103, 26] width 5 height 4
click at [102, 25] on icon at bounding box center [103, 26] width 5 height 4
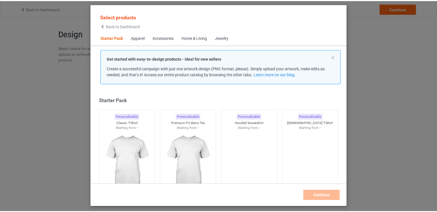
scroll to position [7, 0]
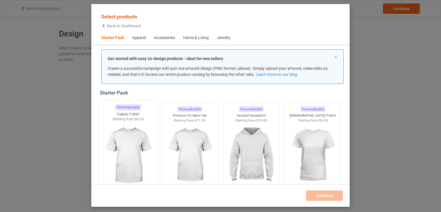
click at [131, 165] on img at bounding box center [128, 155] width 54 height 67
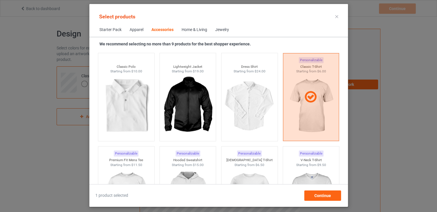
scroll to position [1864, 0]
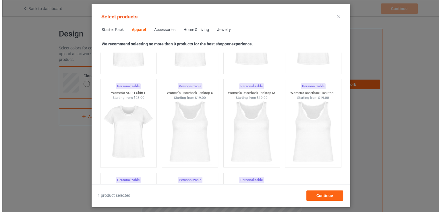
scroll to position [920, 0]
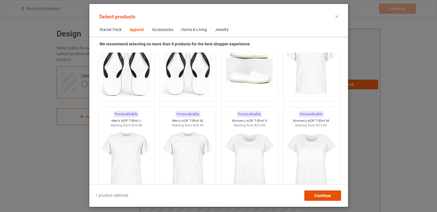
click at [324, 195] on span "Continue" at bounding box center [322, 195] width 17 height 5
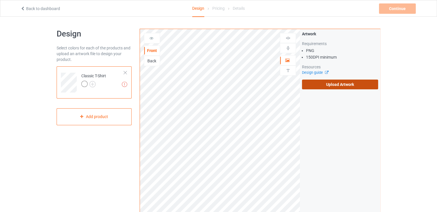
click at [322, 86] on label "Upload Artwork" at bounding box center [340, 85] width 76 height 10
click at [0, 0] on input "Upload Artwork" at bounding box center [0, 0] width 0 height 0
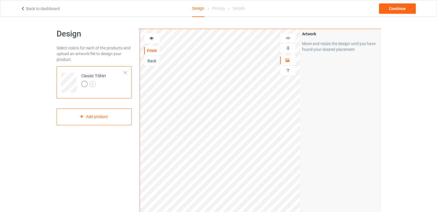
click at [301, 129] on div "Artwork Move and resize the design until you have found your desired placement" at bounding box center [340, 138] width 80 height 218
click at [92, 83] on img at bounding box center [92, 84] width 6 height 6
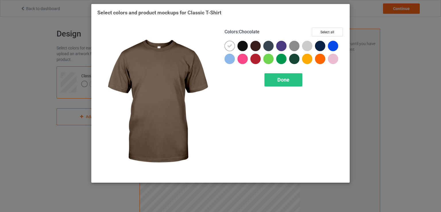
click at [253, 44] on div at bounding box center [255, 46] width 10 height 10
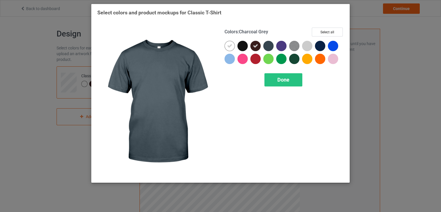
click at [275, 45] on div at bounding box center [269, 47] width 13 height 13
click at [279, 47] on div at bounding box center [281, 46] width 10 height 10
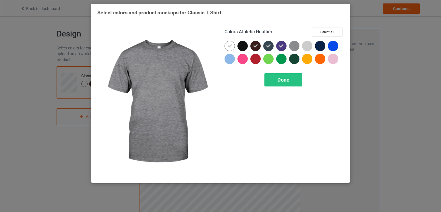
click at [297, 45] on img at bounding box center [294, 46] width 10 height 10
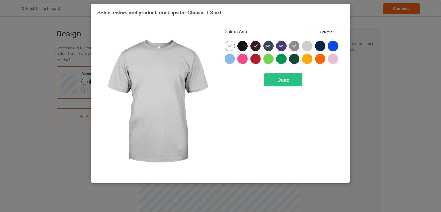
drag, startPoint x: 303, startPoint y: 45, endPoint x: 328, endPoint y: 46, distance: 24.4
click at [304, 45] on div at bounding box center [307, 46] width 10 height 10
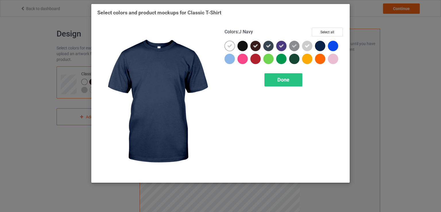
click at [328, 46] on div at bounding box center [321, 47] width 13 height 13
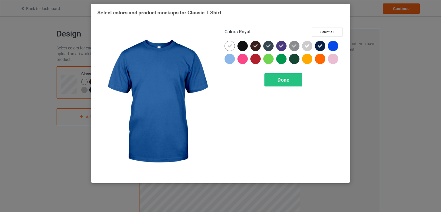
click at [342, 44] on div at bounding box center [284, 54] width 119 height 26
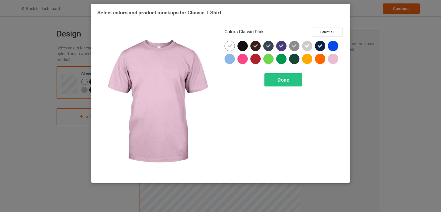
click at [337, 57] on div at bounding box center [333, 59] width 10 height 10
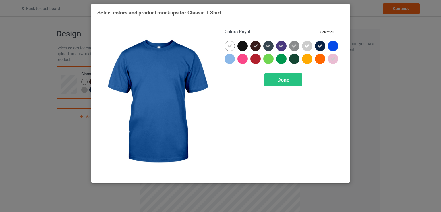
click at [331, 32] on button "Select all" at bounding box center [327, 32] width 31 height 9
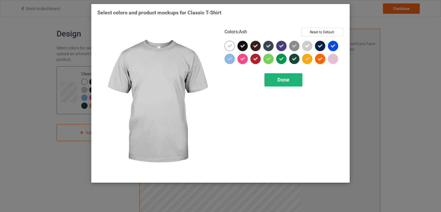
click at [280, 78] on span "Done" at bounding box center [283, 80] width 12 height 6
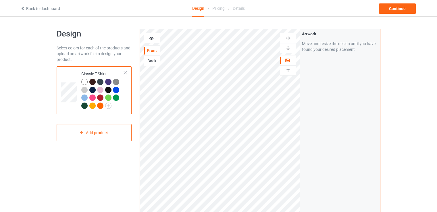
click at [322, 89] on div "Artwork Move and resize the design until you have found your desired placement" at bounding box center [340, 138] width 80 height 218
click at [99, 132] on div "Add product" at bounding box center [94, 132] width 75 height 17
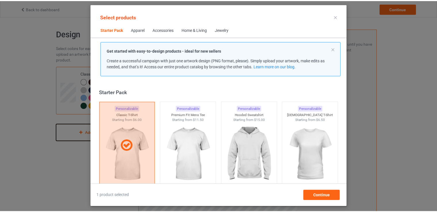
scroll to position [7, 0]
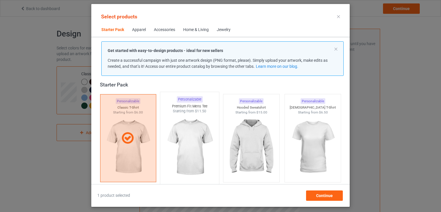
click at [199, 130] on img at bounding box center [190, 147] width 54 height 67
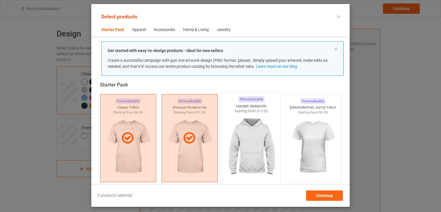
click at [233, 130] on img at bounding box center [251, 147] width 54 height 67
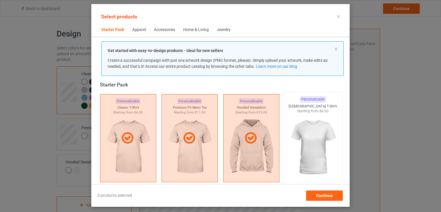
click at [303, 139] on img at bounding box center [313, 147] width 54 height 67
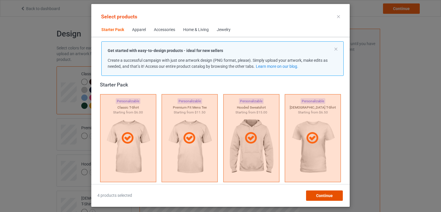
click at [328, 196] on span "Continue" at bounding box center [324, 195] width 17 height 5
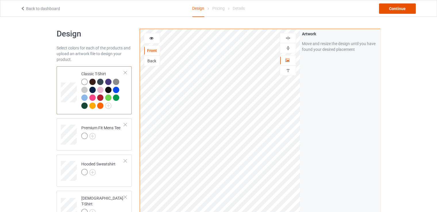
click at [392, 9] on div "Continue" at bounding box center [397, 8] width 37 height 10
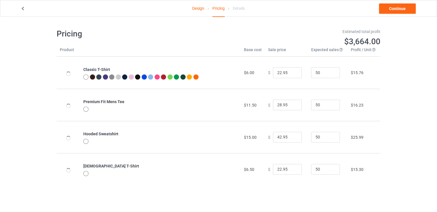
click at [24, 10] on icon at bounding box center [22, 8] width 5 height 4
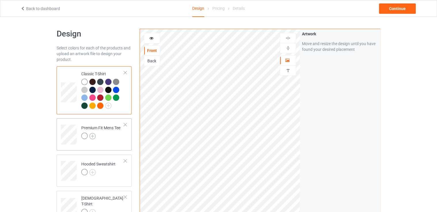
click at [90, 136] on img at bounding box center [92, 136] width 6 height 6
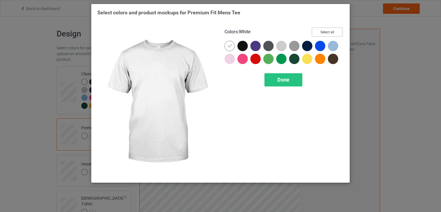
click at [320, 31] on button "Select all" at bounding box center [327, 32] width 31 height 9
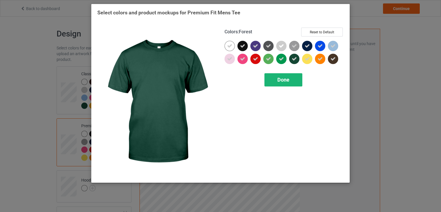
click at [289, 75] on div "Done" at bounding box center [283, 79] width 38 height 13
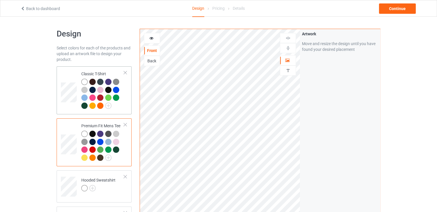
scroll to position [160, 0]
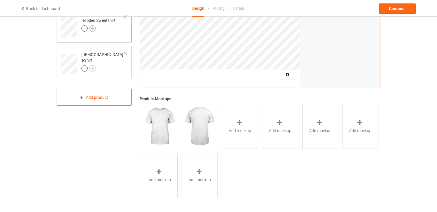
click at [94, 27] on img at bounding box center [92, 28] width 6 height 6
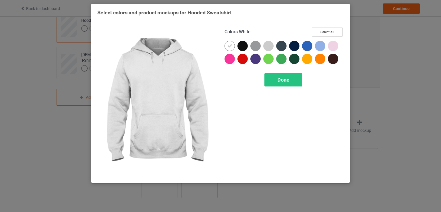
click at [318, 30] on button "Select all" at bounding box center [327, 32] width 31 height 9
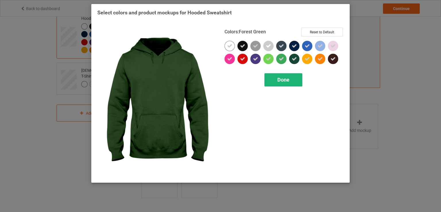
click at [280, 78] on span "Done" at bounding box center [283, 80] width 12 height 6
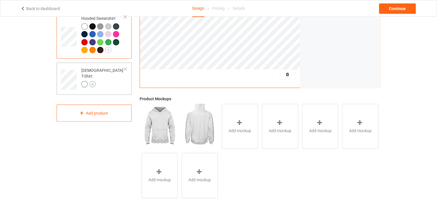
click at [94, 81] on img at bounding box center [92, 84] width 6 height 6
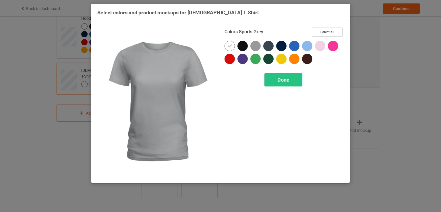
click at [327, 33] on button "Select all" at bounding box center [327, 32] width 31 height 9
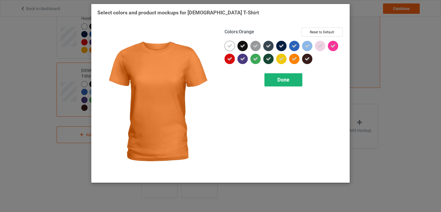
click at [280, 80] on span "Done" at bounding box center [283, 80] width 12 height 6
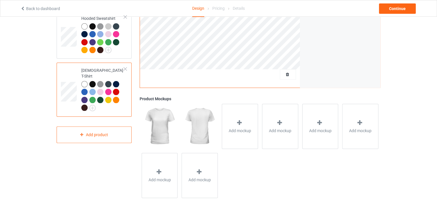
click at [434, 102] on div "Design Select colors for each of the products and upload an artwork file to des…" at bounding box center [218, 34] width 437 height 355
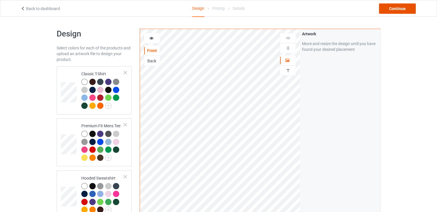
click at [405, 9] on div "Continue" at bounding box center [397, 8] width 37 height 10
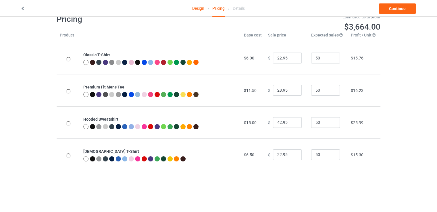
scroll to position [17, 0]
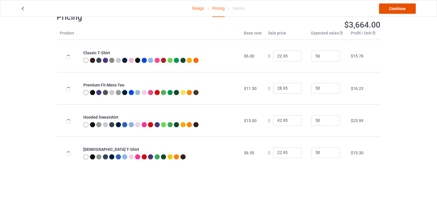
click at [398, 9] on link "Continue" at bounding box center [397, 8] width 37 height 10
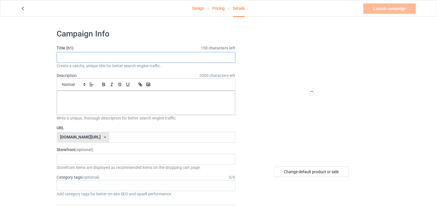
click at [99, 58] on input "text" at bounding box center [146, 57] width 179 height 11
click at [115, 58] on input "text" at bounding box center [146, 57] width 179 height 11
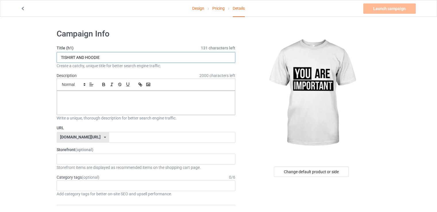
type input "TISHIRT AND HOODIE"
click at [128, 100] on div at bounding box center [146, 103] width 178 height 24
click at [108, 127] on label "URL" at bounding box center [146, 128] width 179 height 6
click at [109, 138] on input "text" at bounding box center [172, 137] width 126 height 11
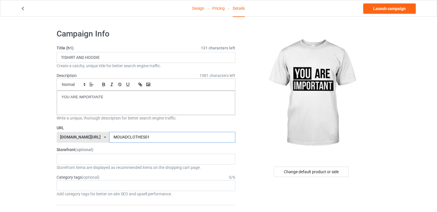
drag, startPoint x: 134, startPoint y: 135, endPoint x: 95, endPoint y: 138, distance: 39.4
click at [109, 138] on input "MOUADCLOTHES01" at bounding box center [172, 137] width 126 height 11
type input "MOUADCLOTHES01"
click at [76, 135] on div "teechip.com/" at bounding box center [80, 137] width 40 height 4
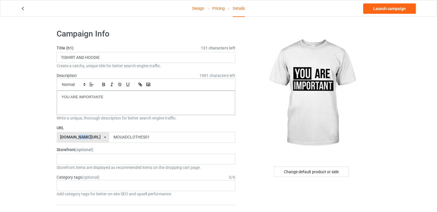
click at [76, 135] on div "teechip.com/" at bounding box center [80, 137] width 40 height 4
click at [80, 147] on div "teechip.com/" at bounding box center [83, 148] width 52 height 10
click at [79, 136] on div "teechip.com/" at bounding box center [80, 137] width 40 height 4
click at [104, 136] on icon at bounding box center [105, 137] width 2 height 3
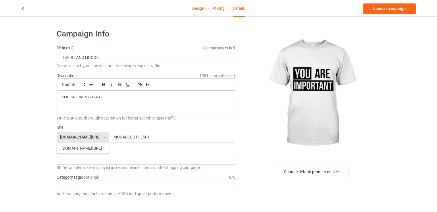
click at [104, 136] on icon at bounding box center [105, 137] width 2 height 3
click at [134, 151] on label "Storefront (optional)" at bounding box center [146, 150] width 179 height 6
click at [142, 85] on button "button" at bounding box center [140, 84] width 8 height 7
click at [127, 81] on button "button" at bounding box center [128, 84] width 8 height 7
click at [102, 83] on icon "button" at bounding box center [103, 84] width 5 height 5
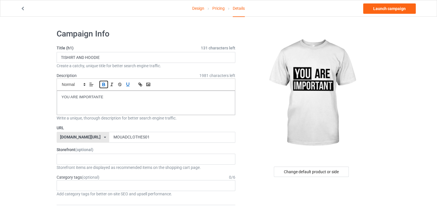
click at [102, 83] on icon "button" at bounding box center [103, 84] width 5 height 5
click at [96, 97] on p "YOU ARE IMPORTANTE ﻿" at bounding box center [145, 96] width 169 height 5
click at [84, 84] on polygon at bounding box center [84, 83] width 1 height 1
click at [73, 92] on span at bounding box center [73, 93] width 23 height 9
click at [124, 99] on p "YOU ARE IMPORTA ﻿ NTE" at bounding box center [145, 97] width 169 height 6
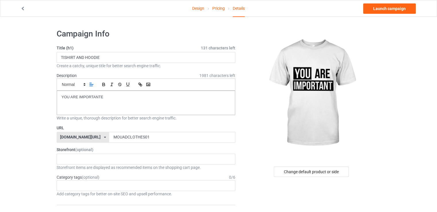
click at [21, 9] on icon at bounding box center [22, 8] width 5 height 4
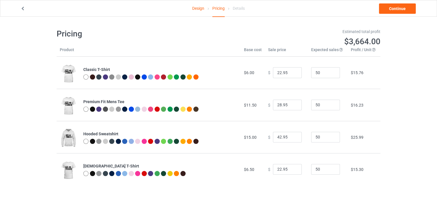
click at [138, 76] on div at bounding box center [137, 76] width 5 height 5
click at [22, 9] on icon at bounding box center [22, 8] width 5 height 4
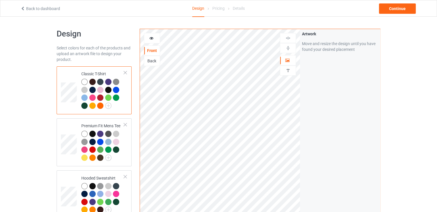
click at [110, 90] on div at bounding box center [108, 90] width 6 height 6
click at [108, 106] on img at bounding box center [108, 106] width 6 height 6
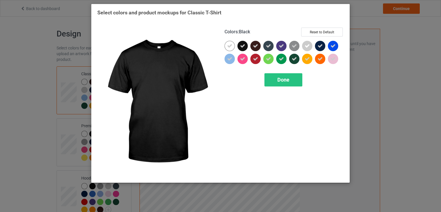
click at [244, 35] on div "Colors : Black Reset to Default" at bounding box center [284, 34] width 119 height 13
click at [241, 47] on icon at bounding box center [242, 45] width 5 height 5
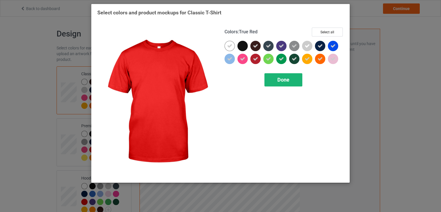
click at [280, 80] on span "Done" at bounding box center [283, 80] width 12 height 6
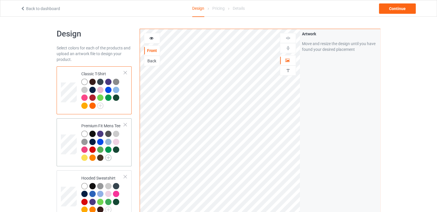
click at [110, 156] on img at bounding box center [108, 157] width 6 height 6
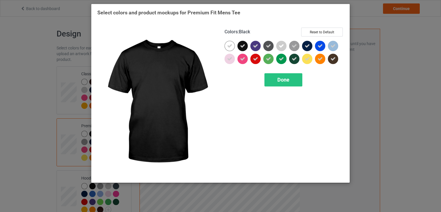
click at [246, 43] on div at bounding box center [242, 46] width 10 height 10
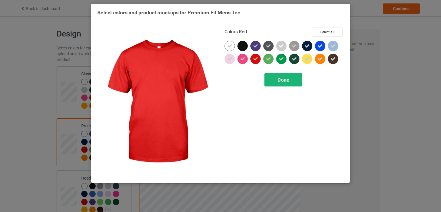
click at [281, 78] on span "Done" at bounding box center [283, 80] width 12 height 6
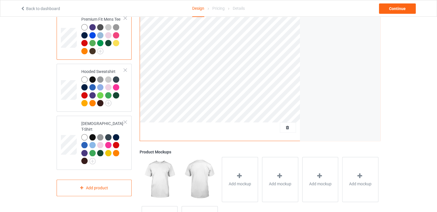
scroll to position [111, 0]
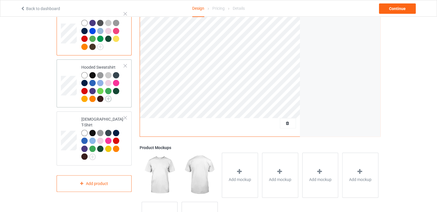
click at [109, 97] on img at bounding box center [108, 99] width 6 height 6
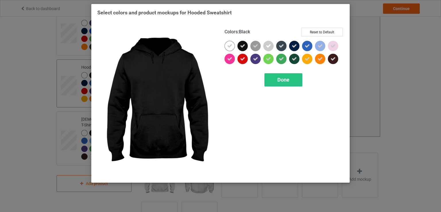
click at [240, 45] on icon at bounding box center [242, 45] width 5 height 5
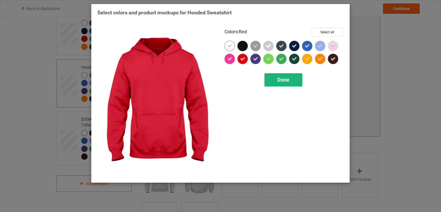
click at [273, 81] on div "Done" at bounding box center [283, 79] width 38 height 13
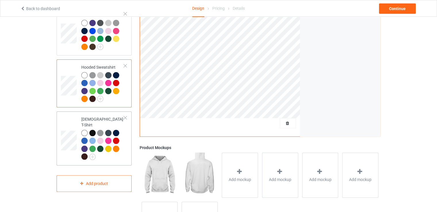
click at [94, 130] on div at bounding box center [92, 133] width 6 height 6
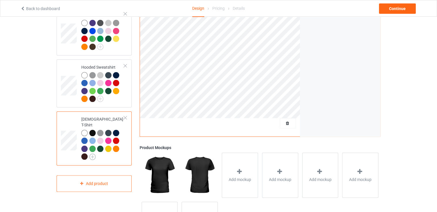
click at [93, 154] on img at bounding box center [92, 157] width 6 height 6
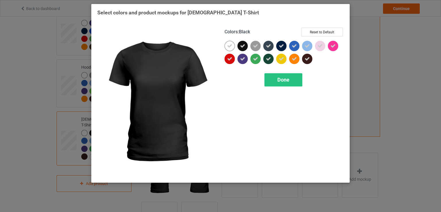
click at [244, 47] on icon at bounding box center [242, 45] width 5 height 5
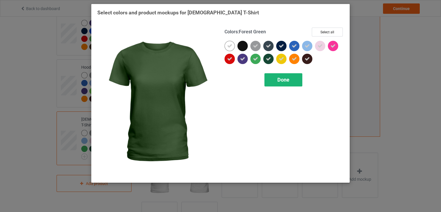
click at [282, 79] on span "Done" at bounding box center [283, 80] width 12 height 6
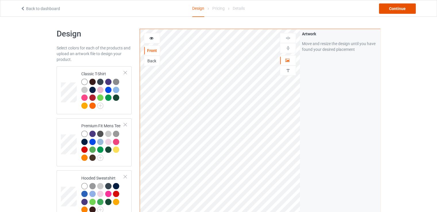
click at [391, 10] on div "Continue" at bounding box center [397, 8] width 37 height 10
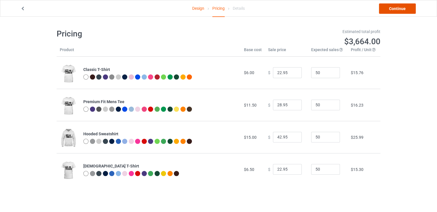
click at [391, 9] on link "Continue" at bounding box center [397, 8] width 37 height 10
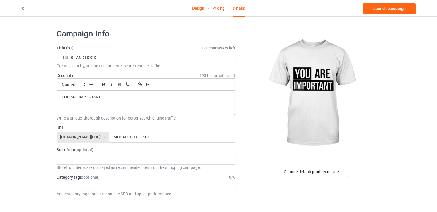
click at [149, 101] on div "YOU ARE IMPORTANTE" at bounding box center [146, 103] width 178 height 24
click at [254, 57] on div at bounding box center [311, 93] width 137 height 129
click at [20, 9] on div at bounding box center [83, 9] width 135 height 6
click at [21, 10] on link at bounding box center [23, 8] width 6 height 5
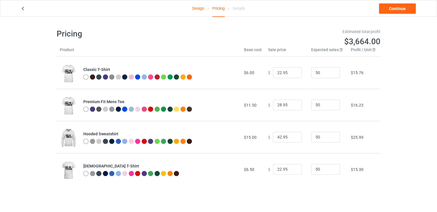
click at [21, 10] on link at bounding box center [23, 8] width 6 height 5
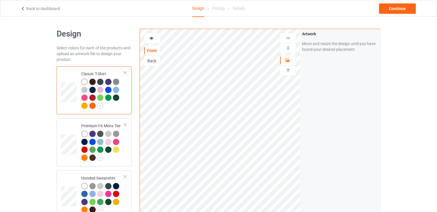
click at [21, 10] on link "Back to dashboard" at bounding box center [40, 8] width 40 height 5
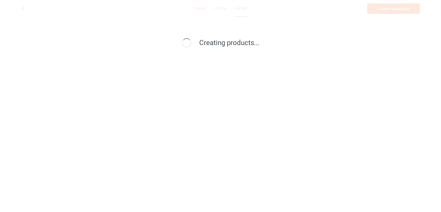
drag, startPoint x: 275, startPoint y: 142, endPoint x: 279, endPoint y: 112, distance: 30.2
click at [274, 141] on div "Creating products..." at bounding box center [220, 106] width 441 height 212
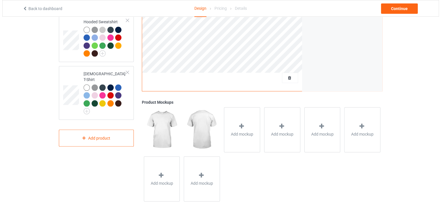
scroll to position [160, 0]
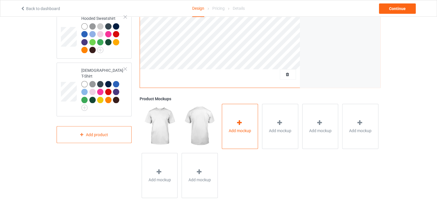
click at [249, 121] on div "Add mockup" at bounding box center [240, 126] width 36 height 45
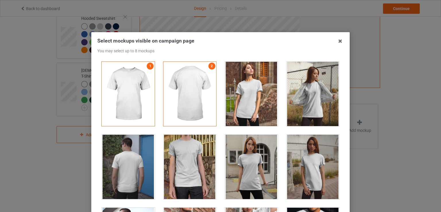
click at [248, 159] on div at bounding box center [251, 167] width 53 height 64
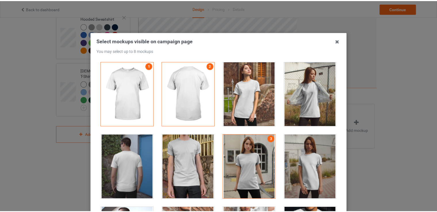
scroll to position [98, 0]
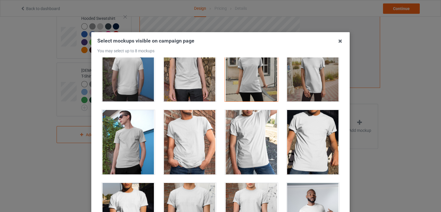
click at [205, 139] on div at bounding box center [189, 142] width 53 height 64
click at [341, 42] on icon at bounding box center [340, 40] width 9 height 9
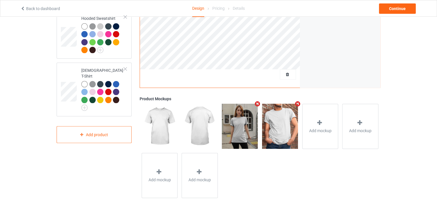
click at [404, 55] on div "Design Select colors for each of the products and upload an artwork file to des…" at bounding box center [218, 34] width 437 height 355
click at [394, 12] on div "Continue" at bounding box center [397, 8] width 37 height 10
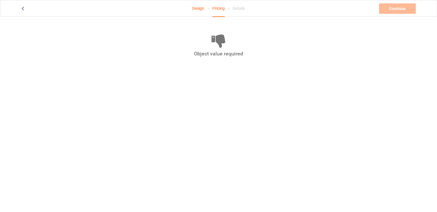
click at [211, 45] on icon at bounding box center [219, 41] width 316 height 16
click at [21, 9] on icon at bounding box center [22, 8] width 5 height 4
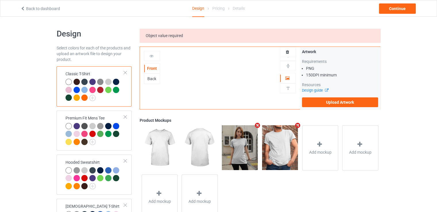
click at [21, 9] on icon at bounding box center [22, 8] width 5 height 4
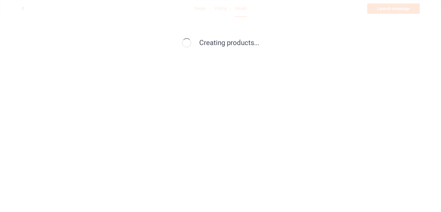
click at [188, 47] on div at bounding box center [186, 42] width 9 height 9
drag, startPoint x: 229, startPoint y: 171, endPoint x: 180, endPoint y: 148, distance: 53.3
click at [226, 169] on div "Creating products..." at bounding box center [220, 106] width 441 height 212
click at [177, 117] on div "Creating products..." at bounding box center [220, 106] width 441 height 212
drag, startPoint x: 200, startPoint y: 41, endPoint x: 179, endPoint y: 37, distance: 21.1
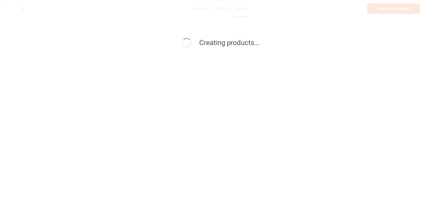
click at [196, 40] on div "Creating products..." at bounding box center [220, 43] width 246 height 10
drag, startPoint x: 179, startPoint y: 37, endPoint x: 192, endPoint y: 39, distance: 12.6
click at [181, 55] on div "Creating products..." at bounding box center [220, 106] width 441 height 212
drag, startPoint x: 192, startPoint y: 39, endPoint x: 217, endPoint y: 34, distance: 26.1
click at [193, 38] on div "Creating products..." at bounding box center [220, 43] width 246 height 10
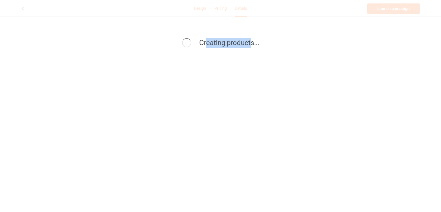
drag, startPoint x: 217, startPoint y: 34, endPoint x: 284, endPoint y: 26, distance: 67.5
click at [279, 28] on div "Creating products..." at bounding box center [220, 106] width 441 height 212
click at [185, 35] on div "Creating products..." at bounding box center [220, 43] width 258 height 22
click at [145, 45] on div "Creating products..." at bounding box center [220, 43] width 246 height 10
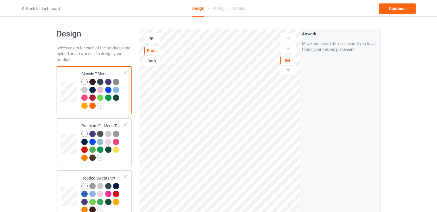
click at [18, 81] on div "Design Select colors for each of the products and upload an artwork file to des…" at bounding box center [218, 194] width 437 height 355
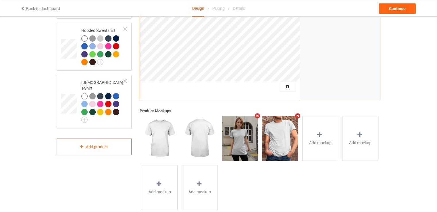
scroll to position [155, 0]
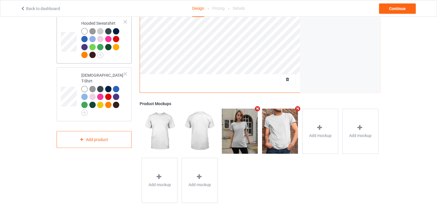
click at [115, 30] on div at bounding box center [116, 31] width 6 height 6
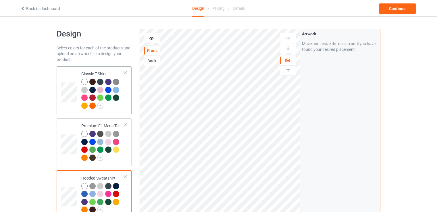
click at [126, 74] on div at bounding box center [125, 73] width 4 height 4
click at [126, 123] on div at bounding box center [125, 125] width 4 height 4
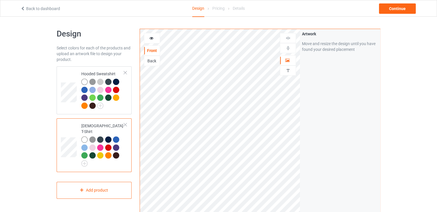
click at [126, 74] on div at bounding box center [125, 73] width 4 height 4
click at [126, 123] on div at bounding box center [125, 125] width 4 height 4
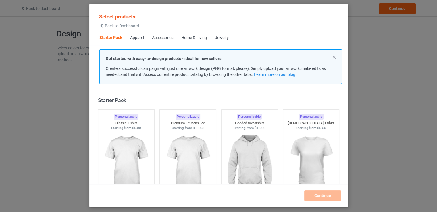
click at [126, 74] on span "Create a successful campaign with just one artwork design (PNG format, please).…" at bounding box center [216, 71] width 220 height 11
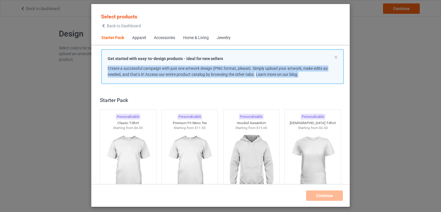
click at [126, 74] on span "Create a successful campaign with just one artwork design (PNG format, please).…" at bounding box center [218, 71] width 220 height 11
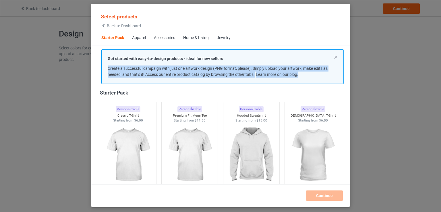
click at [54, 105] on div "Select products Back to Dashboard Starter Pack Apparel Accessories Home & Livin…" at bounding box center [220, 106] width 441 height 212
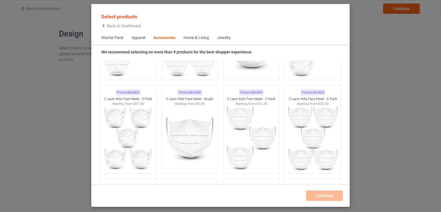
scroll to position [1989, 0]
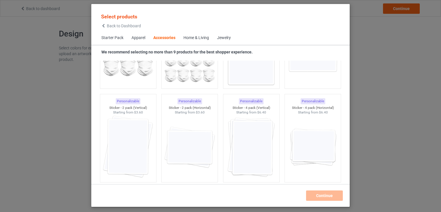
click at [36, 52] on div "Select products Back to Dashboard Starter Pack Apparel Accessories Home & Livin…" at bounding box center [220, 106] width 441 height 212
click at [114, 26] on span "Back to Dashboard" at bounding box center [124, 26] width 34 height 5
